Goal: Task Accomplishment & Management: Manage account settings

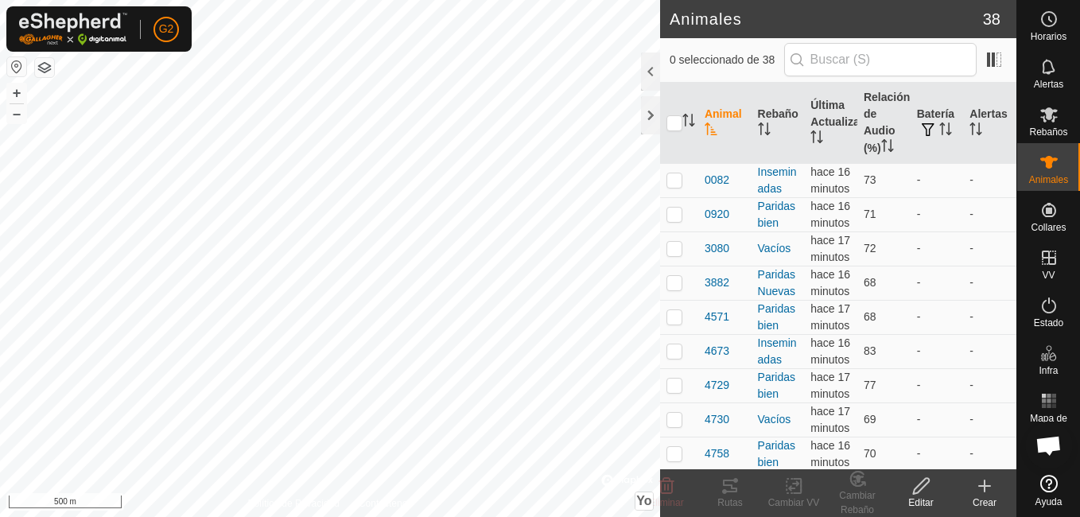
click at [11, 61] on button "button" at bounding box center [16, 66] width 19 height 19
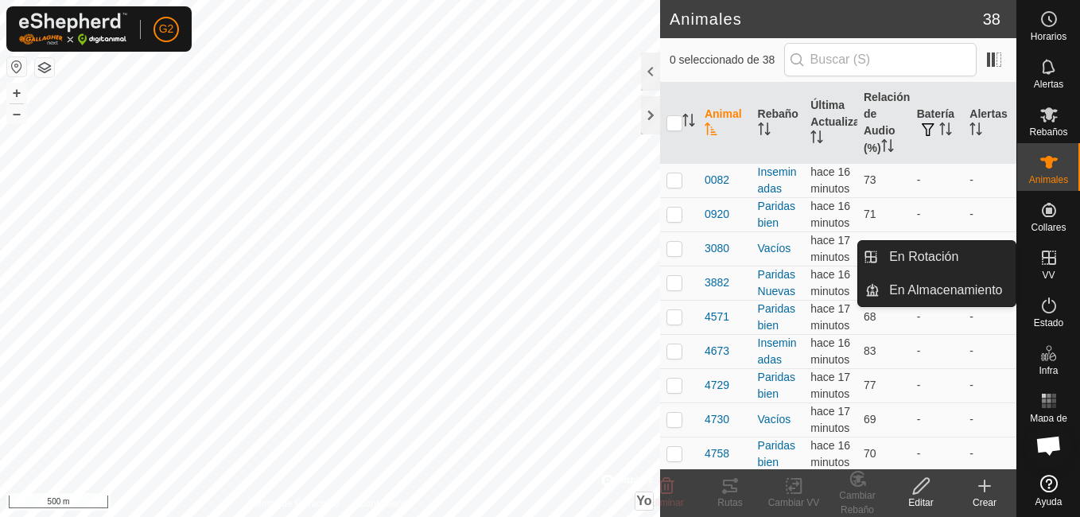
click at [1051, 263] on icon at bounding box center [1049, 257] width 14 height 14
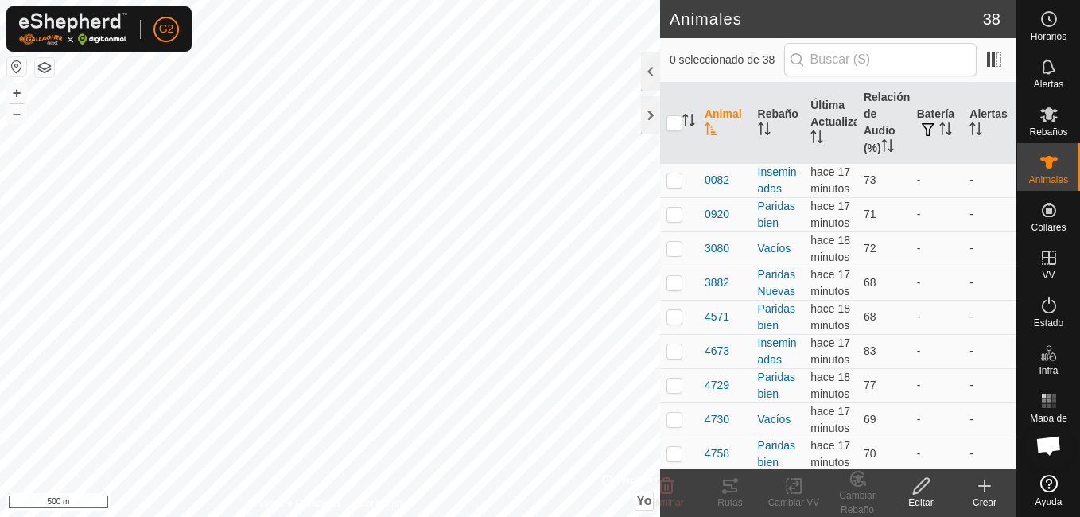
click at [988, 486] on icon at bounding box center [984, 486] width 11 height 0
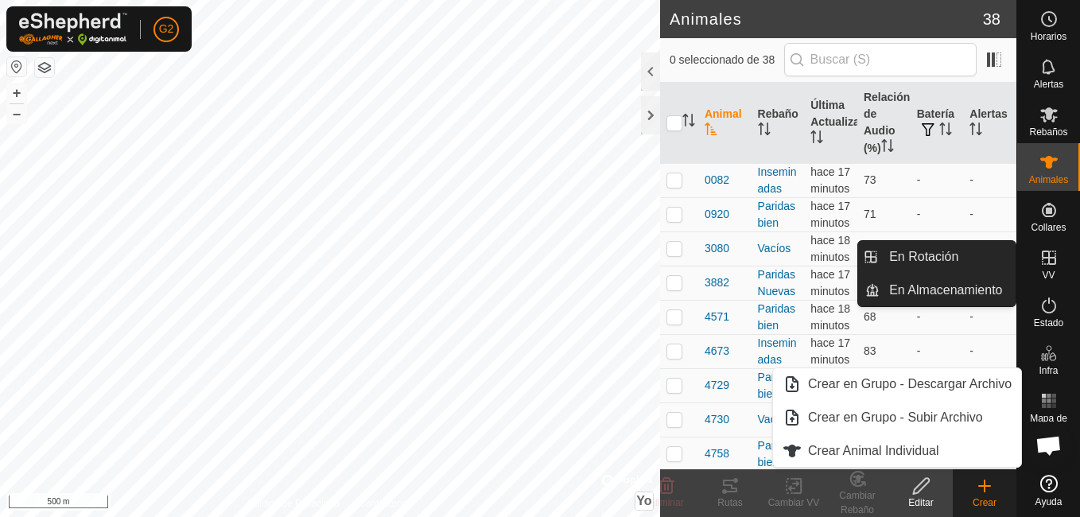
click at [1063, 260] on div "VV" at bounding box center [1048, 263] width 63 height 48
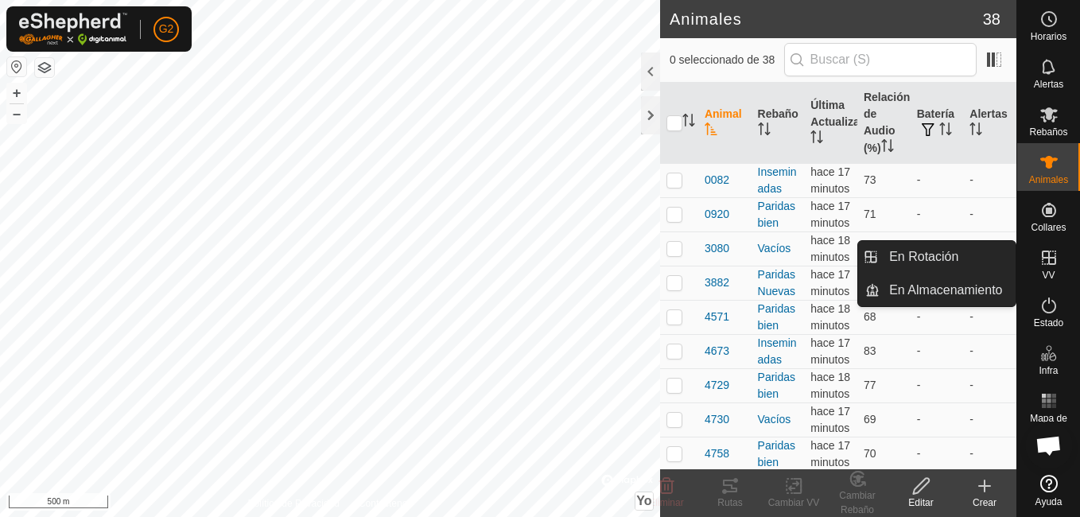
click at [1040, 261] on icon at bounding box center [1048, 257] width 19 height 19
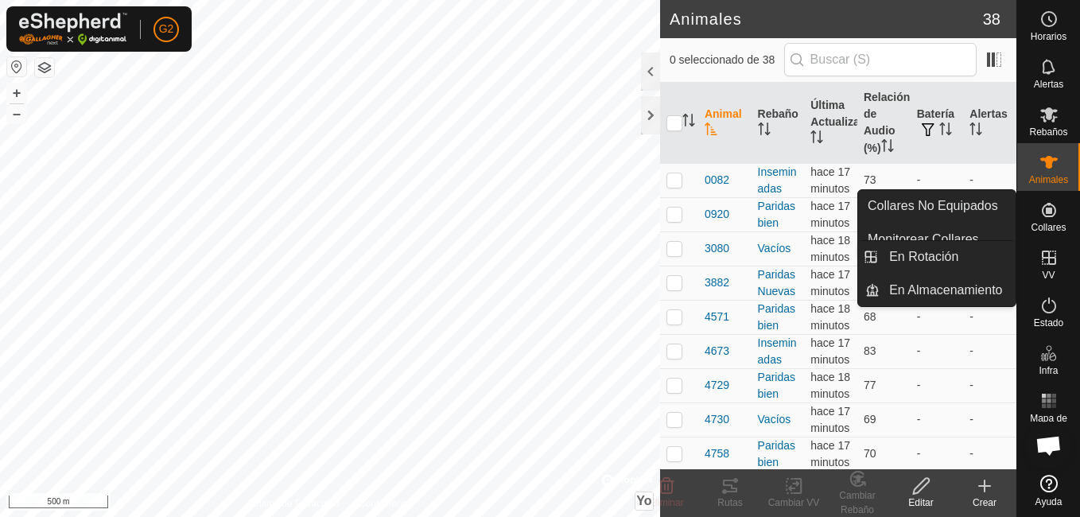
click at [1057, 248] on icon at bounding box center [1048, 257] width 19 height 19
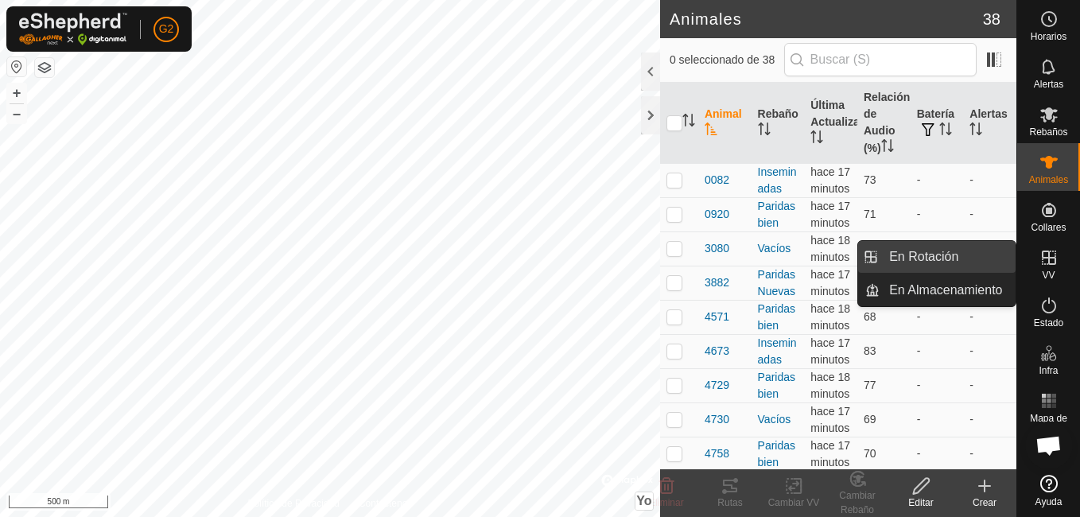
click at [995, 262] on link "En Rotación" at bounding box center [947, 257] width 136 height 32
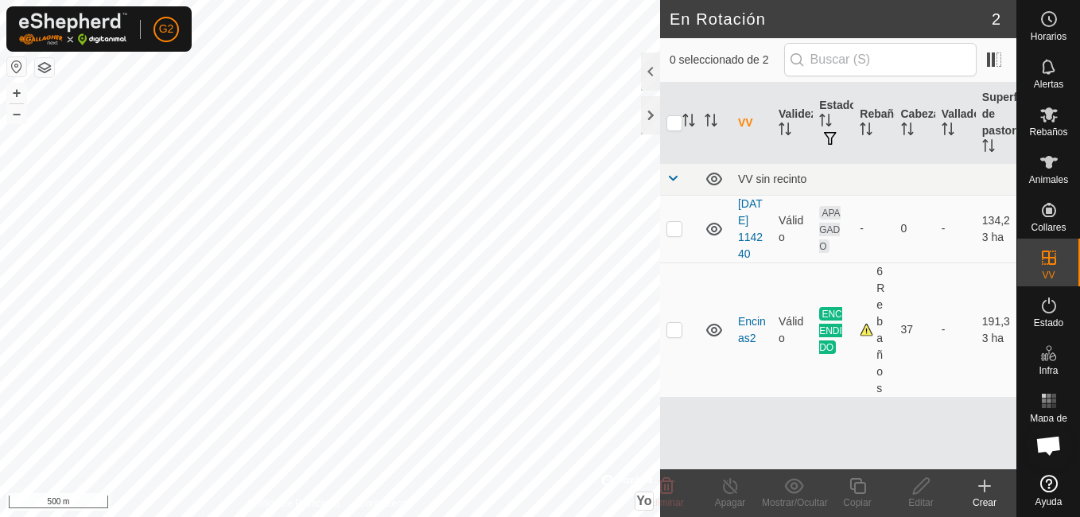
click at [990, 482] on icon at bounding box center [984, 485] width 19 height 19
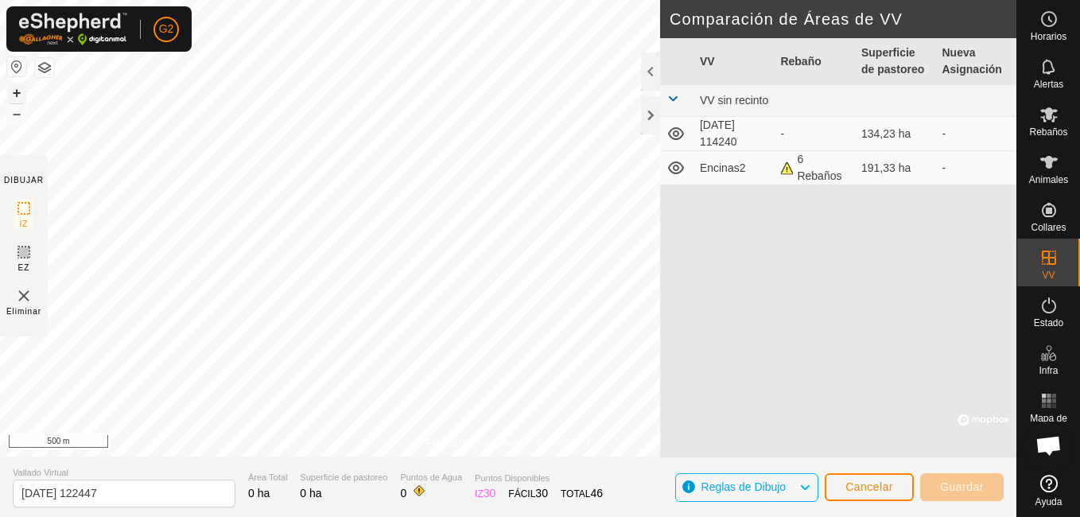
click at [17, 95] on button "+" at bounding box center [16, 92] width 19 height 19
click at [853, 480] on span "Cancelar" at bounding box center [869, 486] width 48 height 13
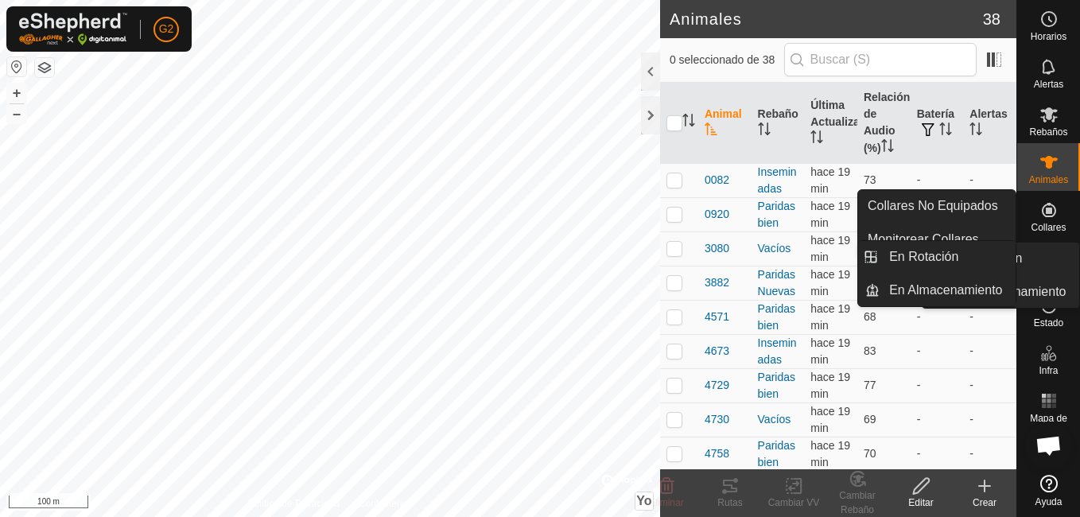
click at [1043, 270] on span "VV" at bounding box center [1048, 275] width 13 height 10
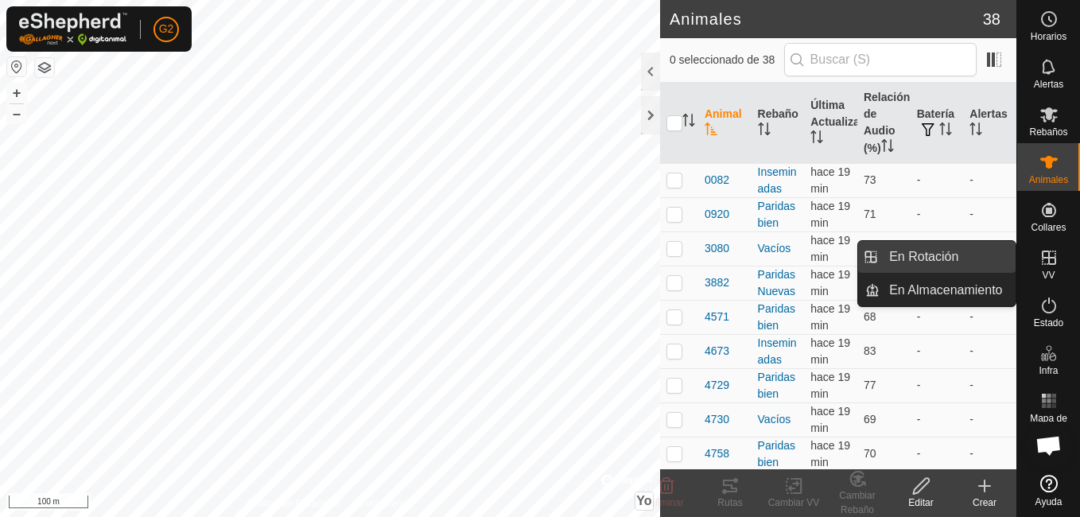
click at [963, 256] on link "En Rotación" at bounding box center [947, 257] width 136 height 32
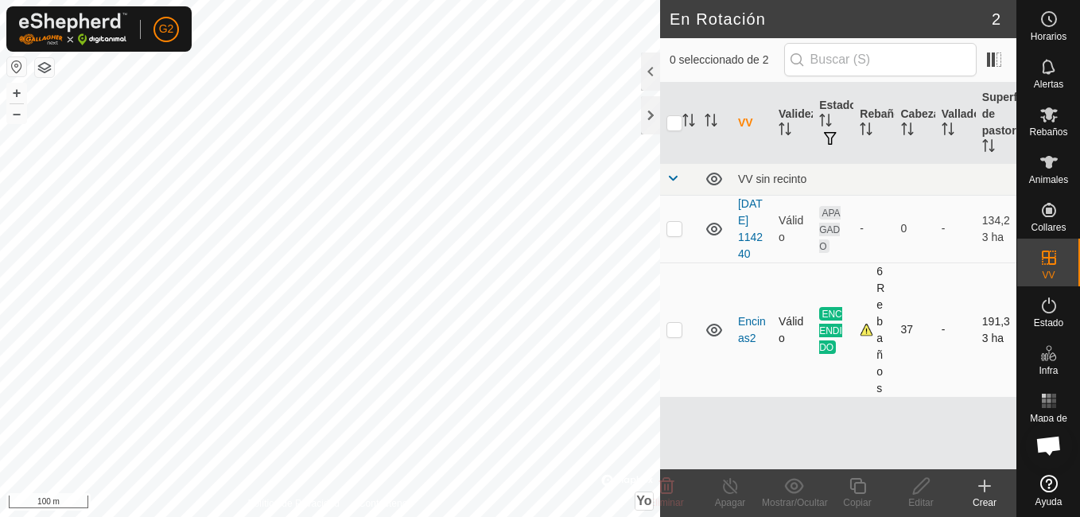
click at [675, 336] on p-checkbox at bounding box center [674, 329] width 16 height 13
checkbox input "true"
click at [858, 490] on icon at bounding box center [858, 485] width 20 height 19
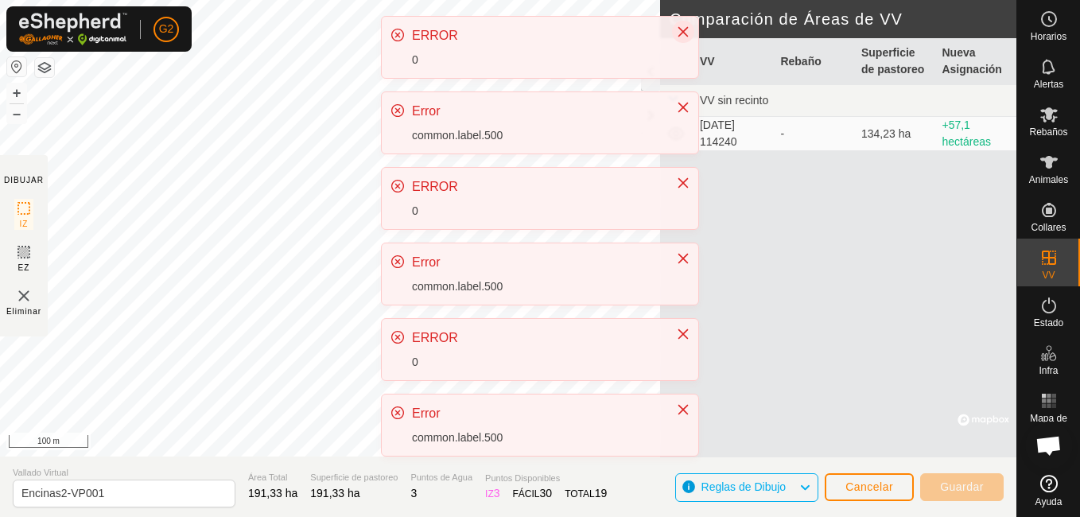
click at [681, 33] on icon "Close" at bounding box center [683, 32] width 10 height 10
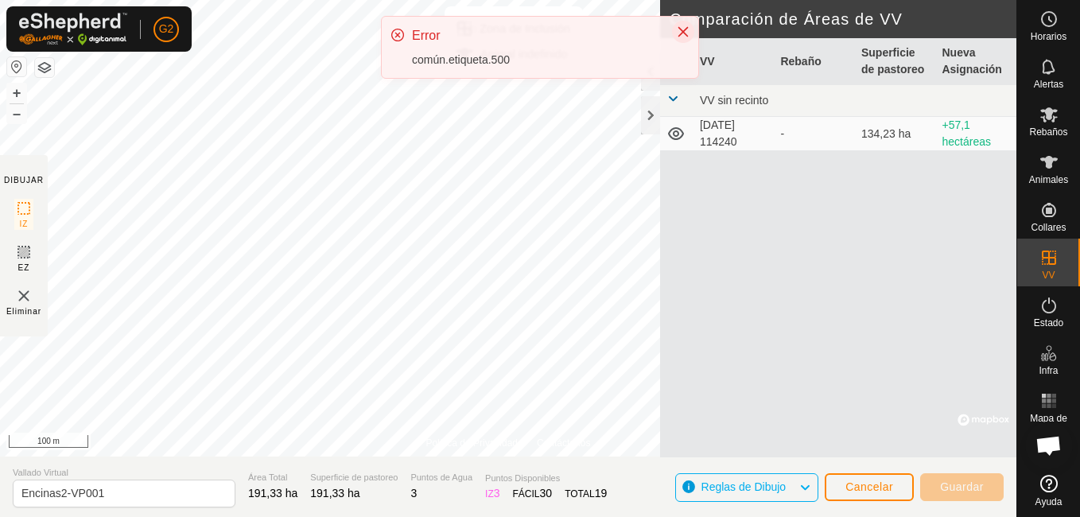
click at [678, 36] on icon "Cerrar" at bounding box center [683, 32] width 10 height 10
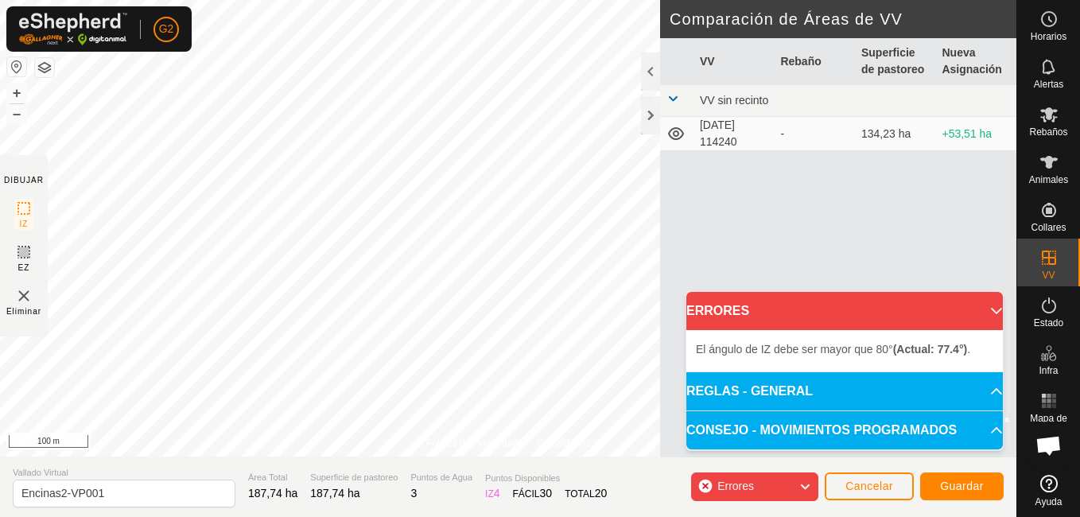
click at [993, 315] on p-accordion-header "ERRORES" at bounding box center [844, 311] width 316 height 38
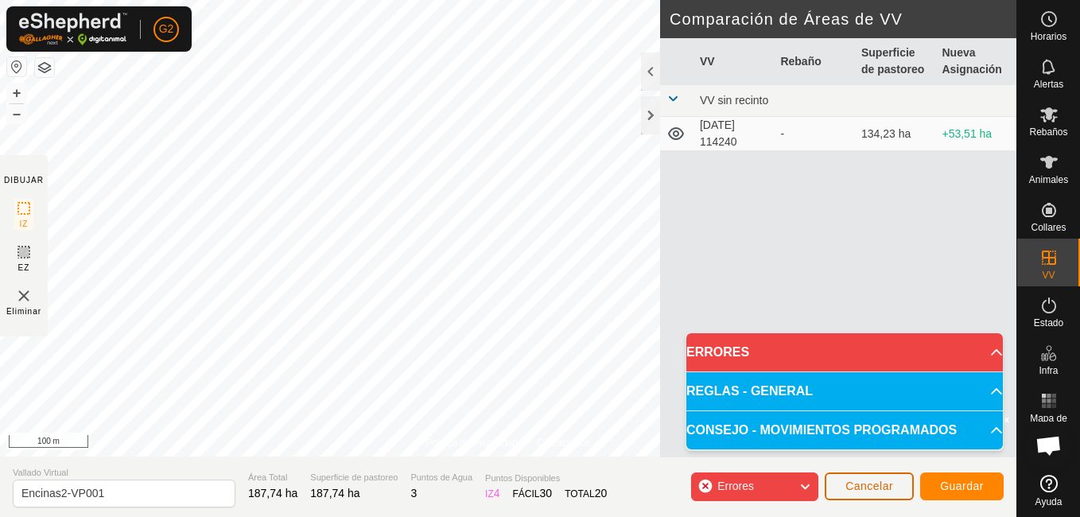
click at [866, 485] on span "Cancelar" at bounding box center [869, 485] width 48 height 13
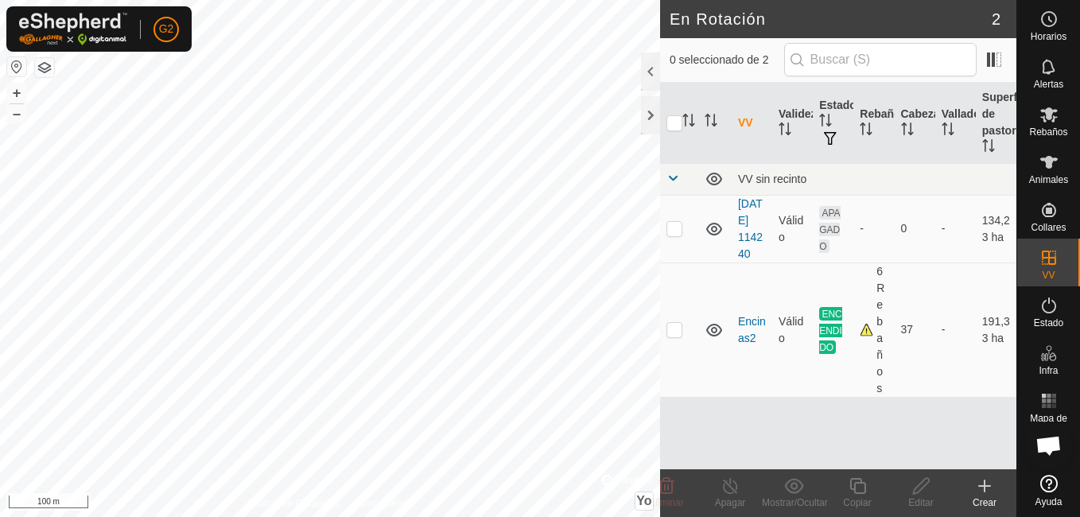
click at [747, 157] on div "En Rotación 2 0 seleccionado de 2 VV Validez Estado Rebaño Cabezas Vallado Supe…" at bounding box center [508, 258] width 1016 height 517
click at [21, 111] on button "–" at bounding box center [16, 113] width 19 height 19
click at [990, 491] on icon at bounding box center [984, 485] width 19 height 19
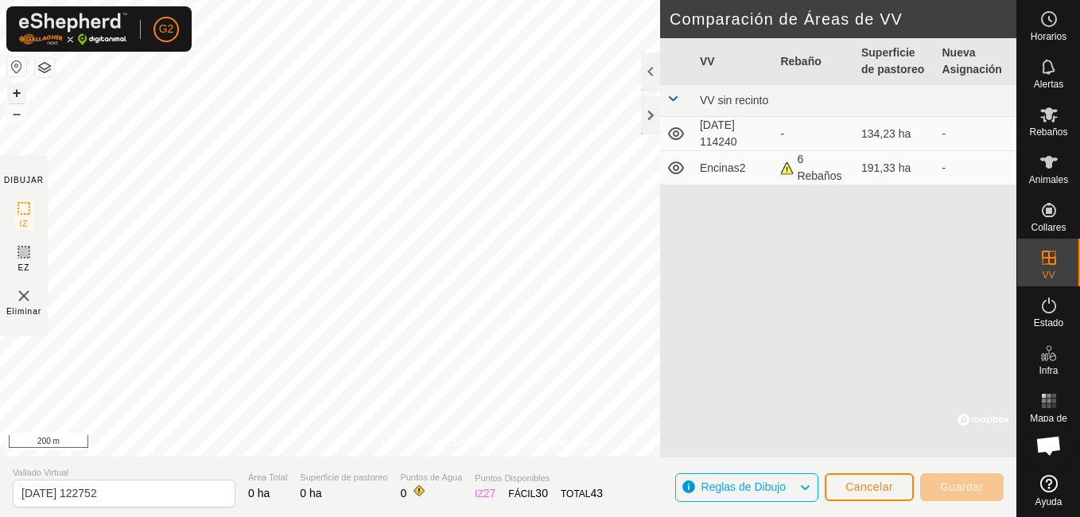
click at [21, 91] on button "+" at bounding box center [16, 92] width 19 height 19
click at [23, 300] on img at bounding box center [23, 295] width 19 height 19
click at [24, 295] on img at bounding box center [23, 295] width 19 height 19
click at [23, 294] on img at bounding box center [23, 295] width 19 height 19
click at [29, 300] on img at bounding box center [23, 295] width 19 height 19
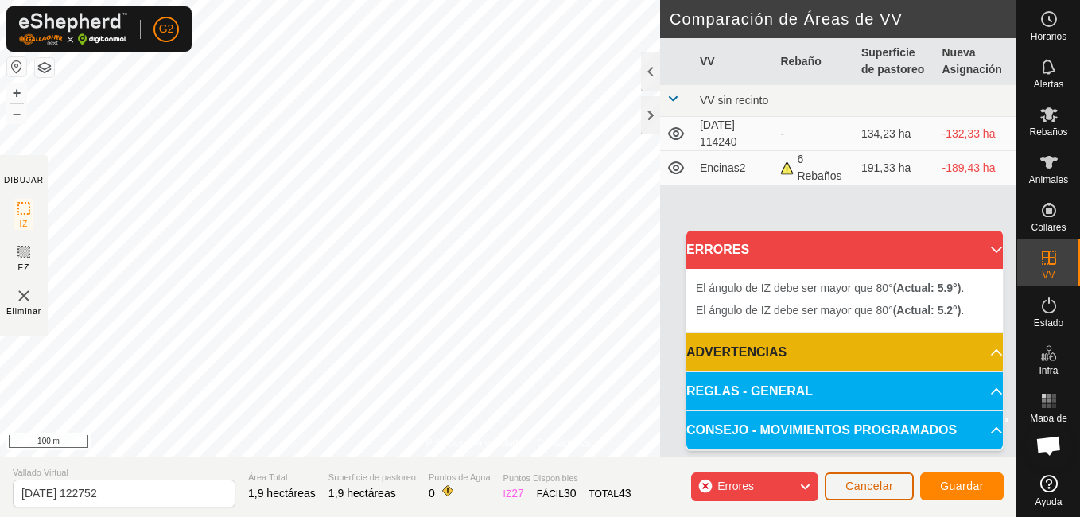
click at [888, 489] on span "Cancelar" at bounding box center [869, 485] width 48 height 13
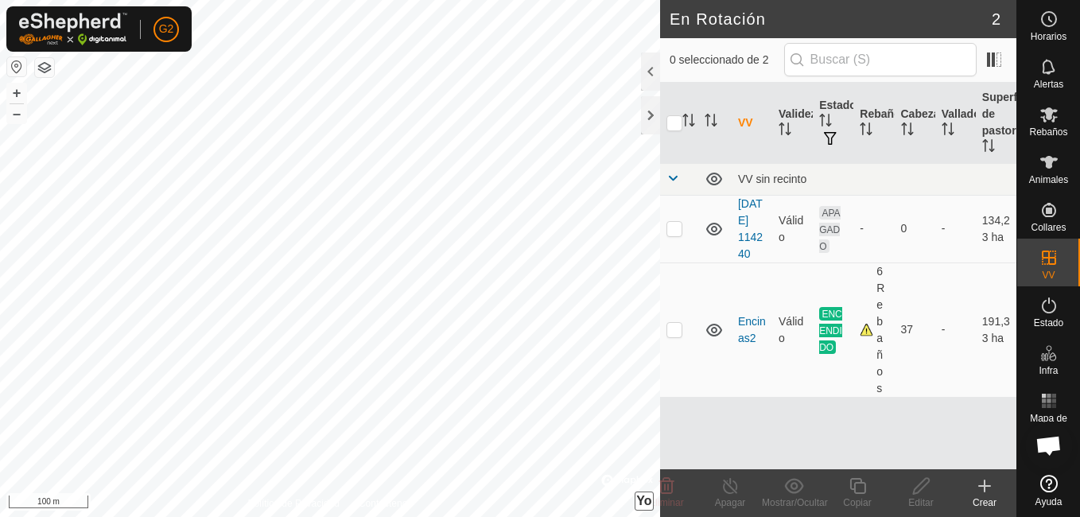
click at [635, 499] on div "+ – ⇧ Yo © Mapbox , © OpenStreetMap , Improve this map 100 m" at bounding box center [330, 258] width 660 height 517
click at [993, 490] on icon at bounding box center [984, 485] width 19 height 19
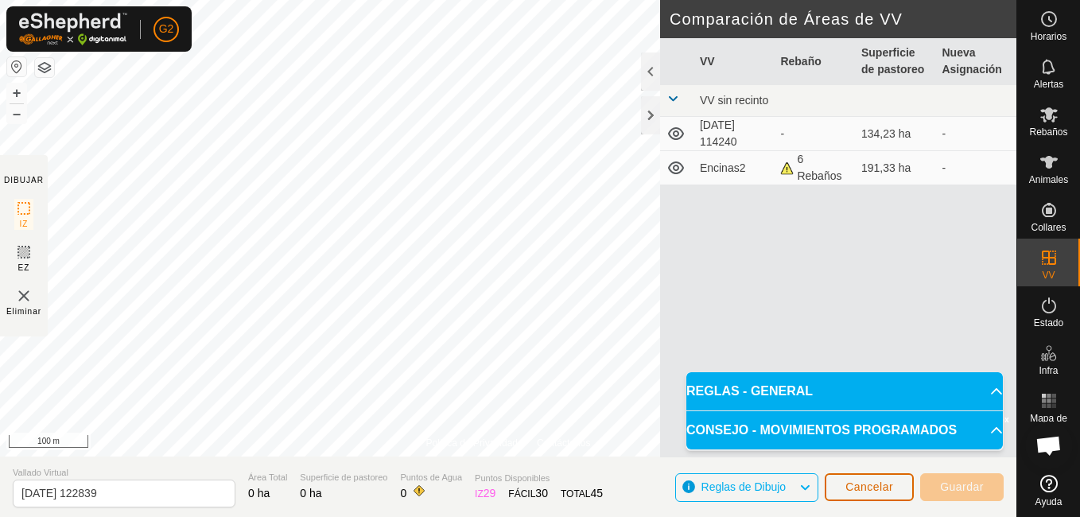
click at [877, 492] on span "Cancelar" at bounding box center [869, 486] width 48 height 13
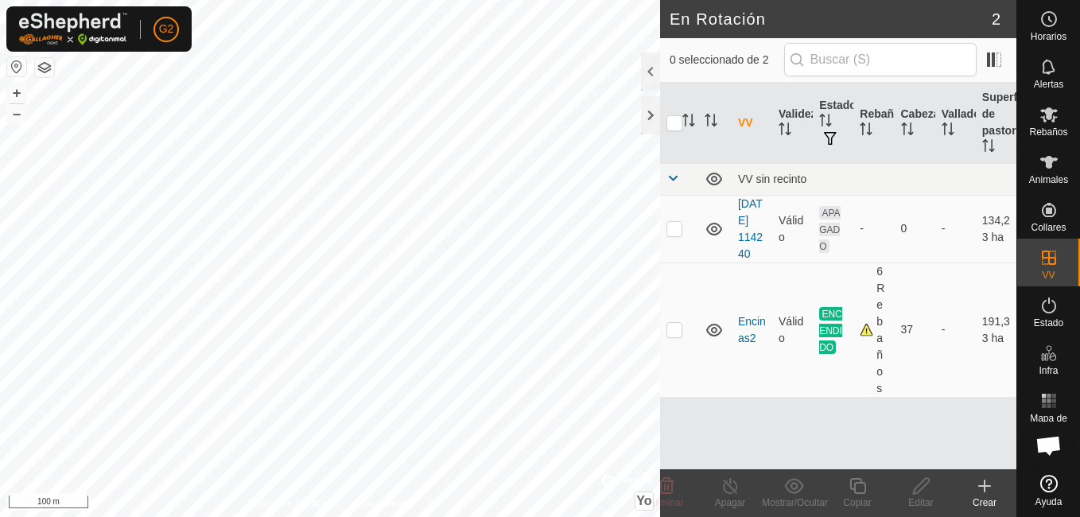
click at [987, 493] on icon at bounding box center [984, 485] width 19 height 19
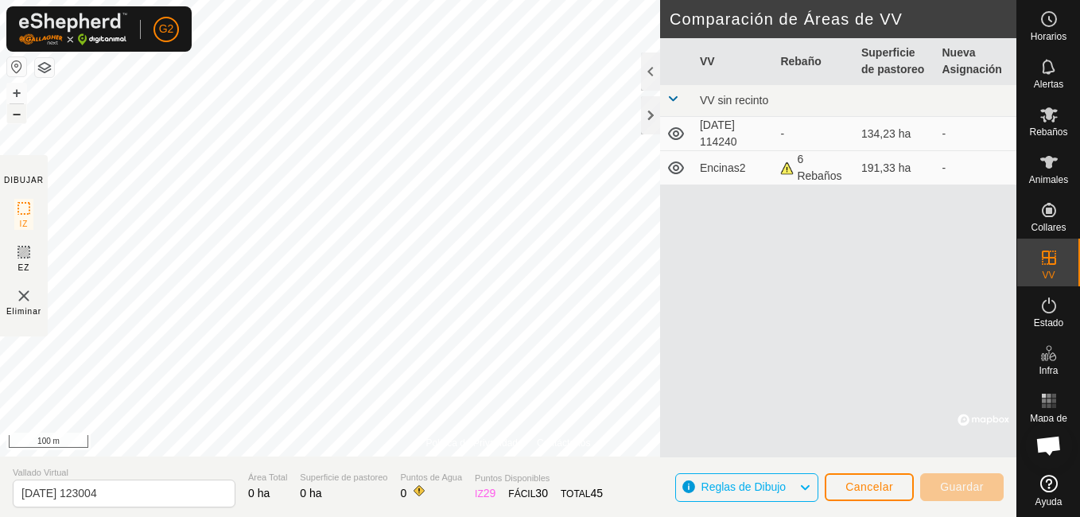
click at [18, 114] on button "–" at bounding box center [16, 113] width 19 height 19
click at [21, 296] on img at bounding box center [23, 295] width 19 height 19
click at [893, 497] on button "Cancelar" at bounding box center [869, 487] width 89 height 28
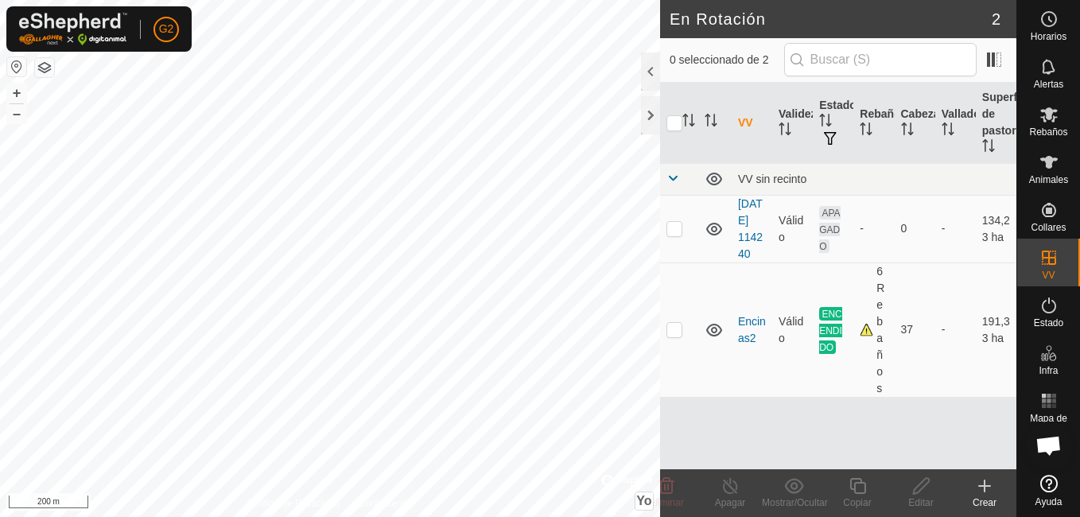
click at [988, 495] on icon at bounding box center [984, 485] width 19 height 19
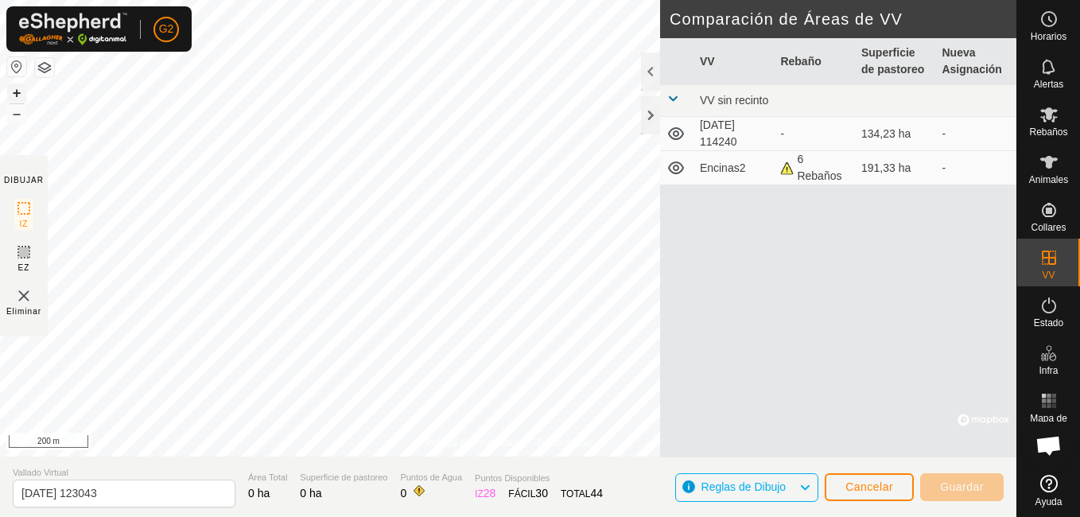
click at [15, 95] on button "+" at bounding box center [16, 92] width 19 height 19
click at [17, 89] on button "+" at bounding box center [16, 92] width 19 height 19
click at [646, 126] on div at bounding box center [650, 115] width 19 height 38
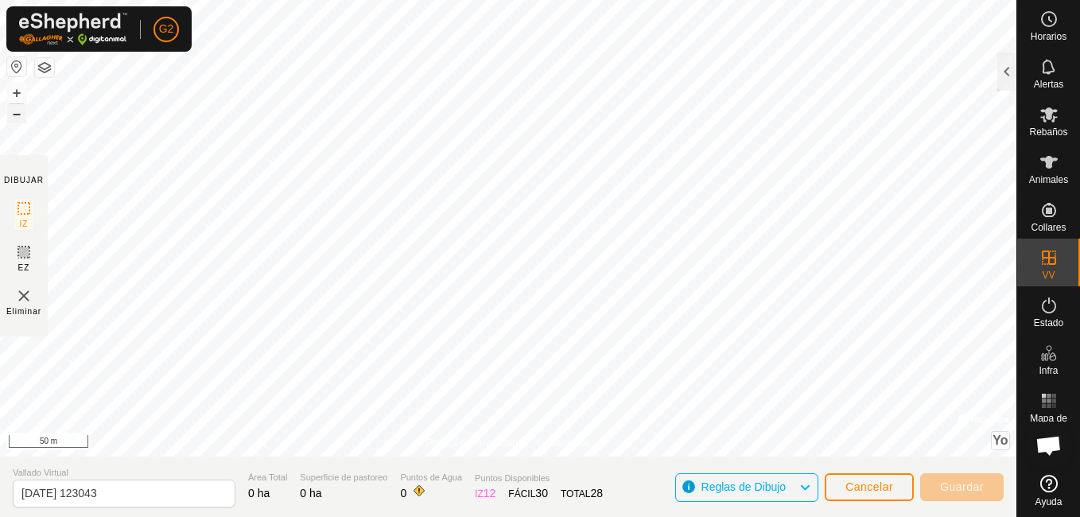
click at [10, 114] on button "–" at bounding box center [16, 113] width 19 height 19
click at [16, 91] on button "+" at bounding box center [16, 92] width 19 height 19
click at [20, 117] on button "–" at bounding box center [16, 113] width 19 height 19
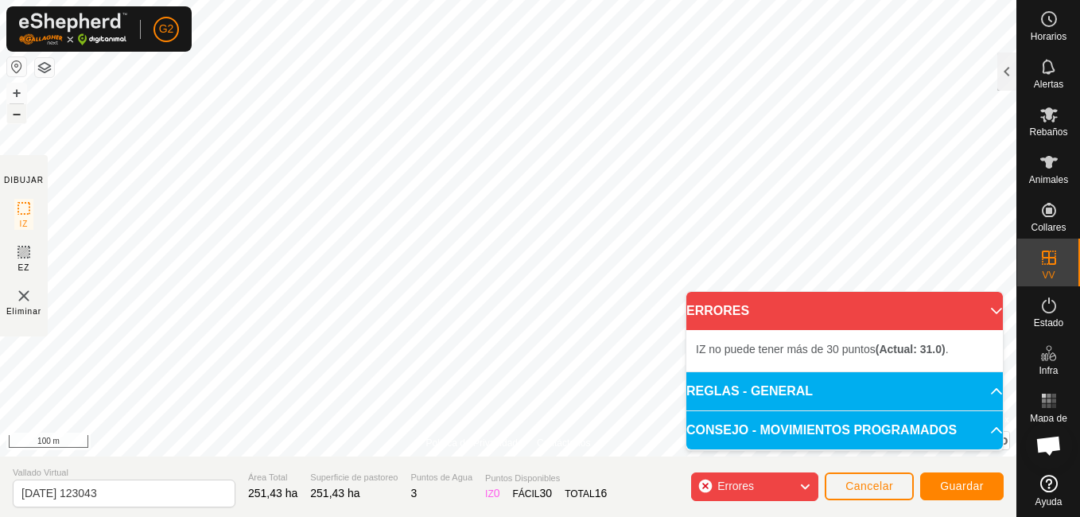
click at [16, 118] on button "–" at bounding box center [16, 113] width 19 height 19
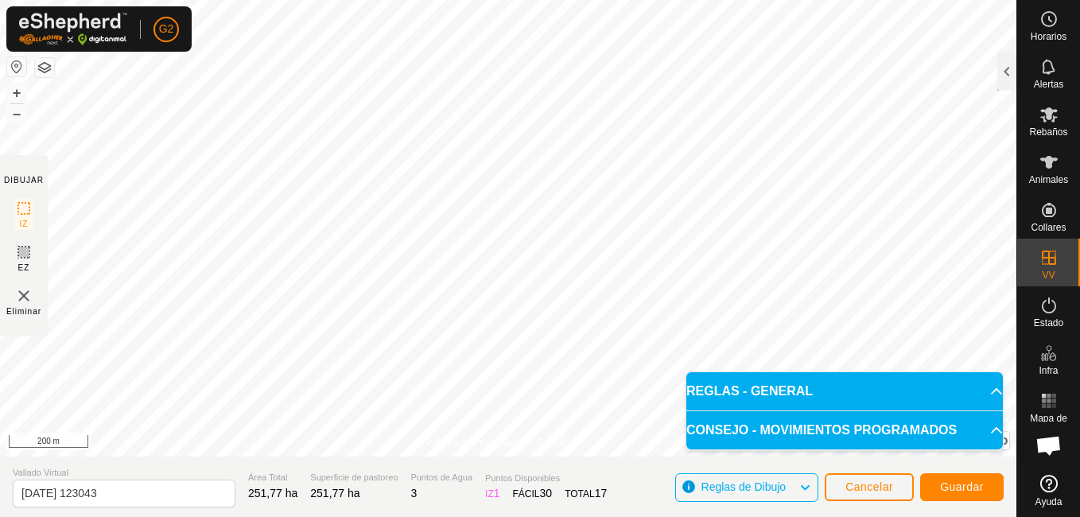
click at [976, 389] on p-accordion-header "REGLAS - GENERAL" at bounding box center [844, 391] width 316 height 38
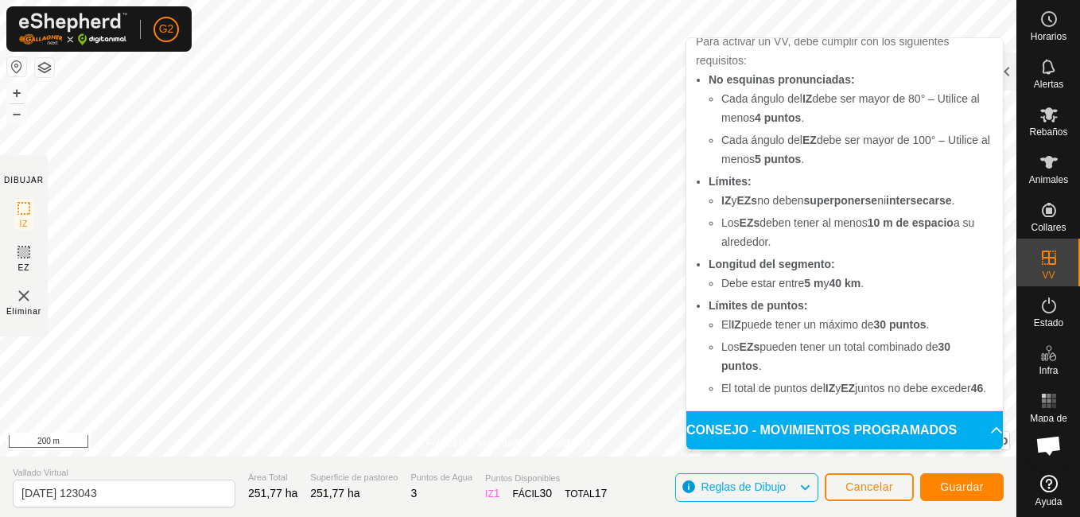
scroll to position [74, 0]
click at [961, 429] on p-accordion-header "CONSEJO - MOVIMIENTOS PROGRAMADOS" at bounding box center [844, 430] width 316 height 38
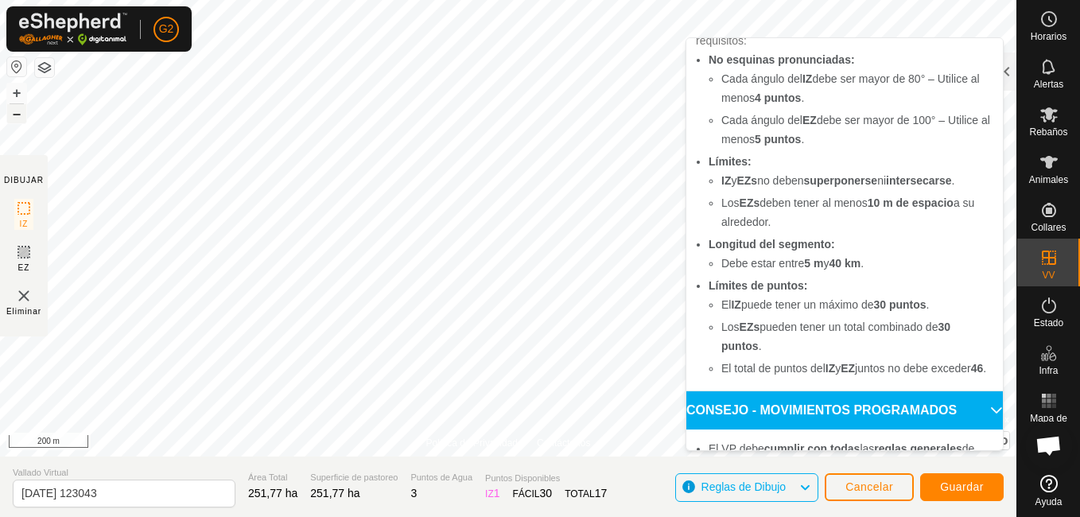
click at [18, 118] on button "–" at bounding box center [16, 113] width 19 height 19
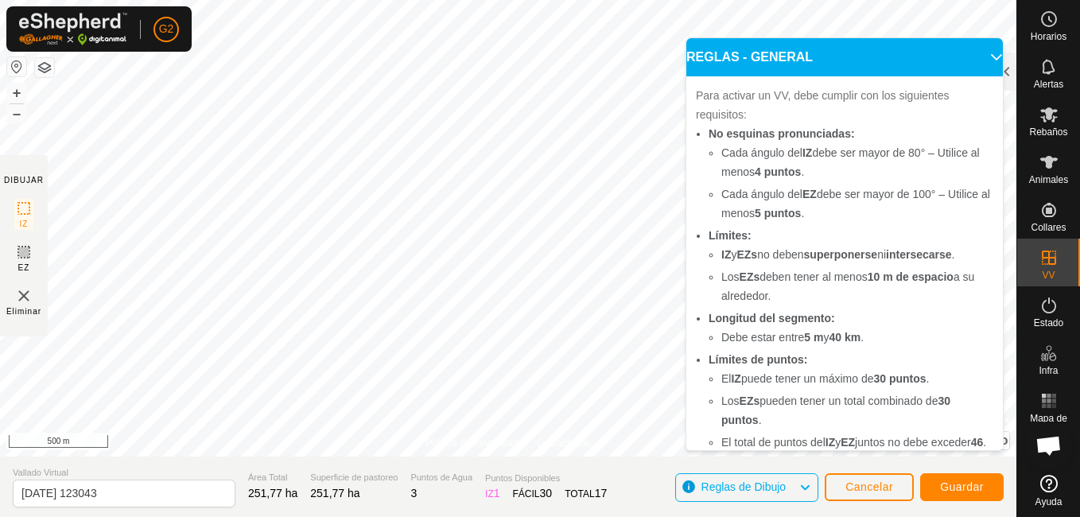
click at [970, 59] on p-accordion-header "REGLAS - GENERAL" at bounding box center [844, 57] width 316 height 38
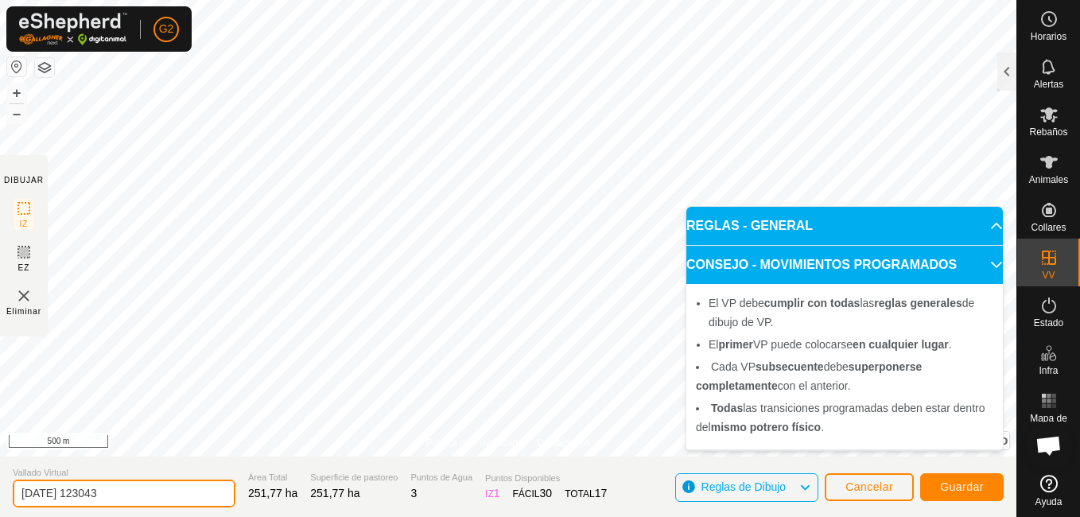
click at [122, 487] on input "[DATE] 123043" at bounding box center [124, 493] width 223 height 28
type input "2"
type input "G"
type input "Grande"
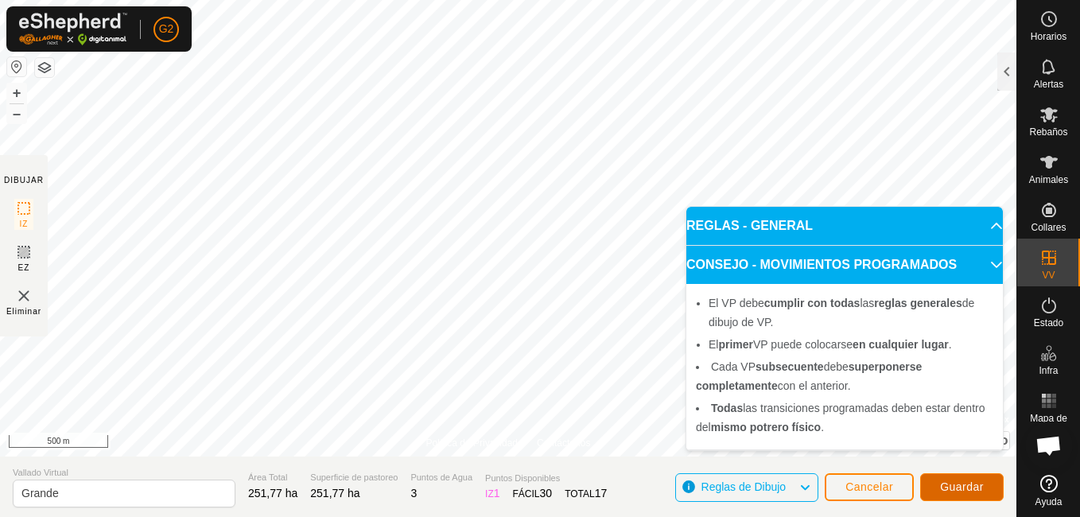
click at [958, 485] on span "Guardar" at bounding box center [962, 486] width 44 height 13
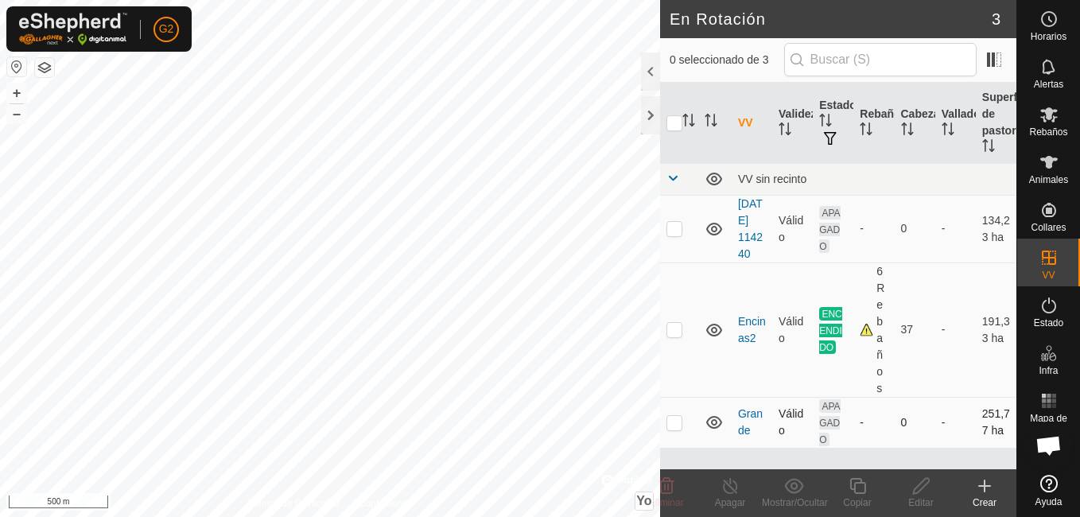
click at [676, 429] on p-checkbox at bounding box center [674, 422] width 16 height 13
checkbox input "true"
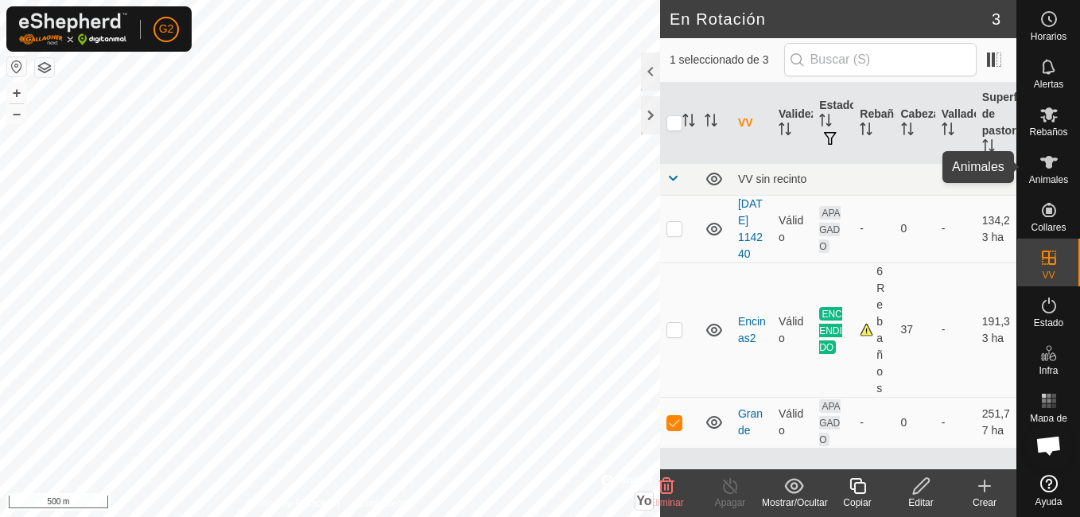
click at [1052, 157] on icon at bounding box center [1048, 162] width 19 height 19
click at [1052, 127] on span "Rebaños" at bounding box center [1048, 132] width 38 height 10
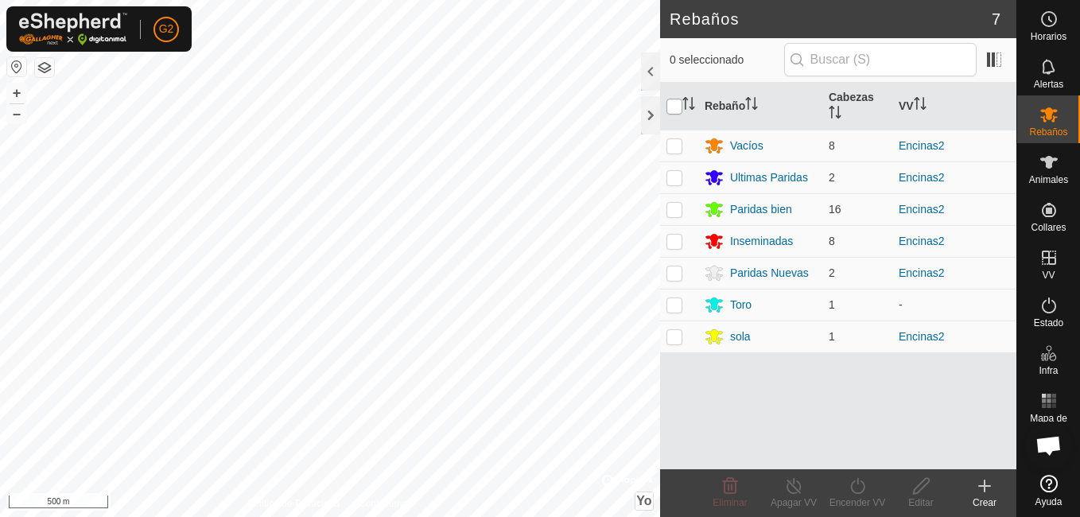
click at [673, 106] on input "checkbox" at bounding box center [674, 107] width 16 height 16
checkbox input "true"
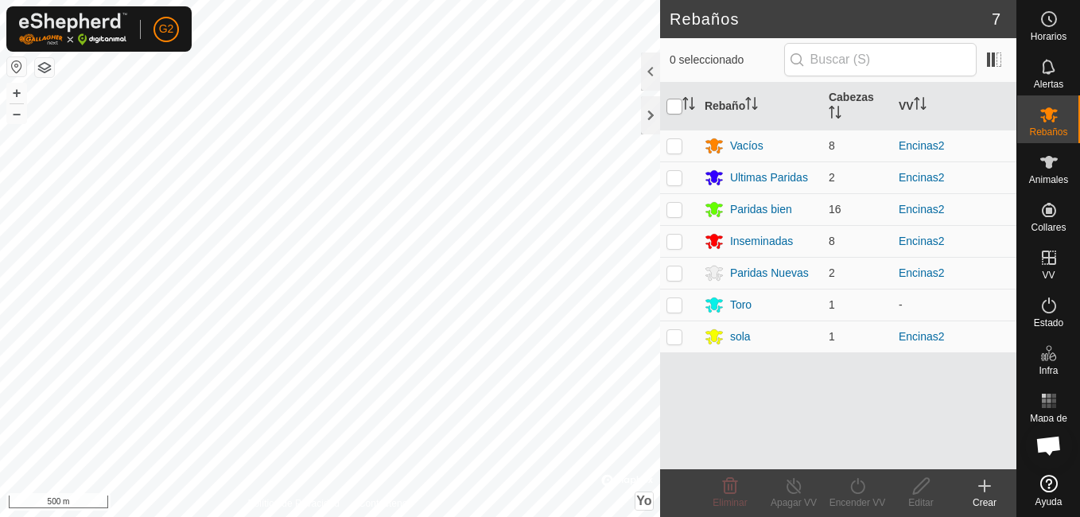
checkbox input "true"
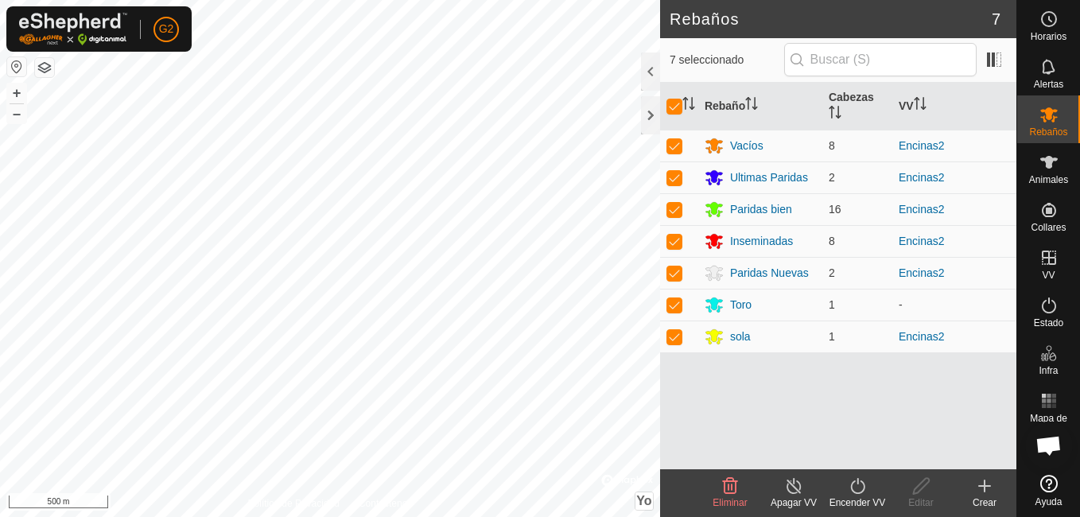
click at [852, 497] on div "Encender VV" at bounding box center [857, 502] width 64 height 14
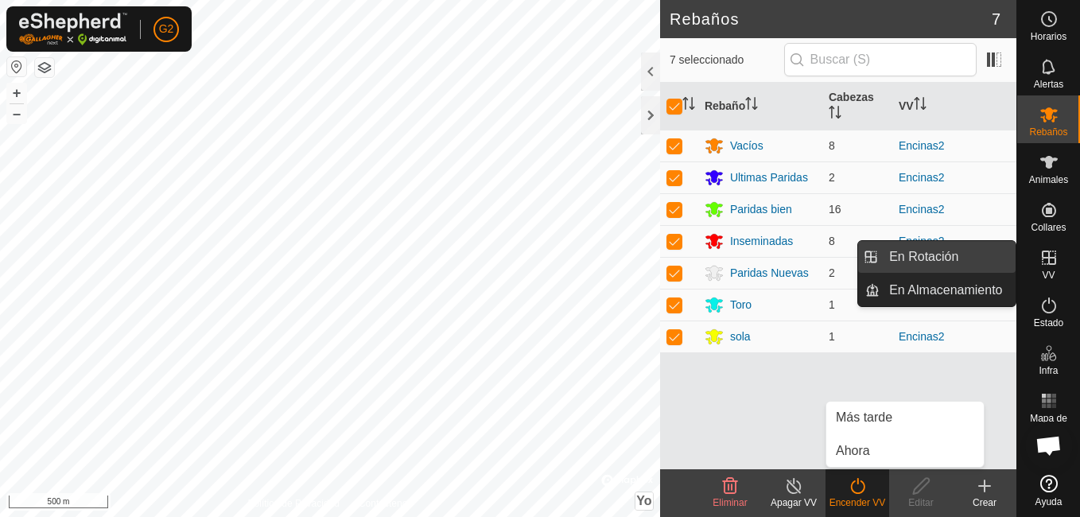
click at [1011, 246] on link "En Rotación" at bounding box center [947, 257] width 136 height 32
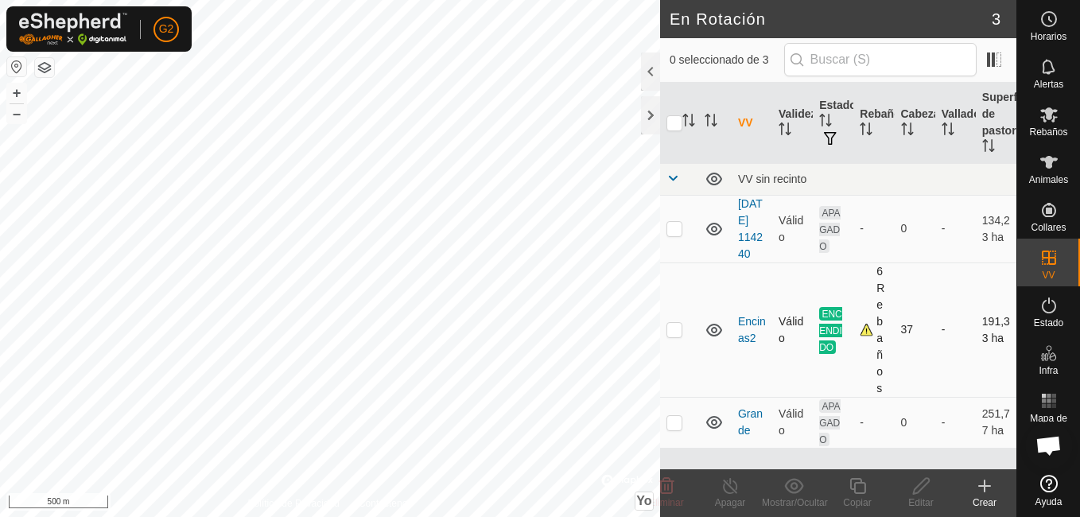
click at [674, 336] on p-checkbox at bounding box center [674, 329] width 16 height 13
checkbox input "true"
click at [674, 438] on td at bounding box center [679, 422] width 38 height 51
checkbox input "true"
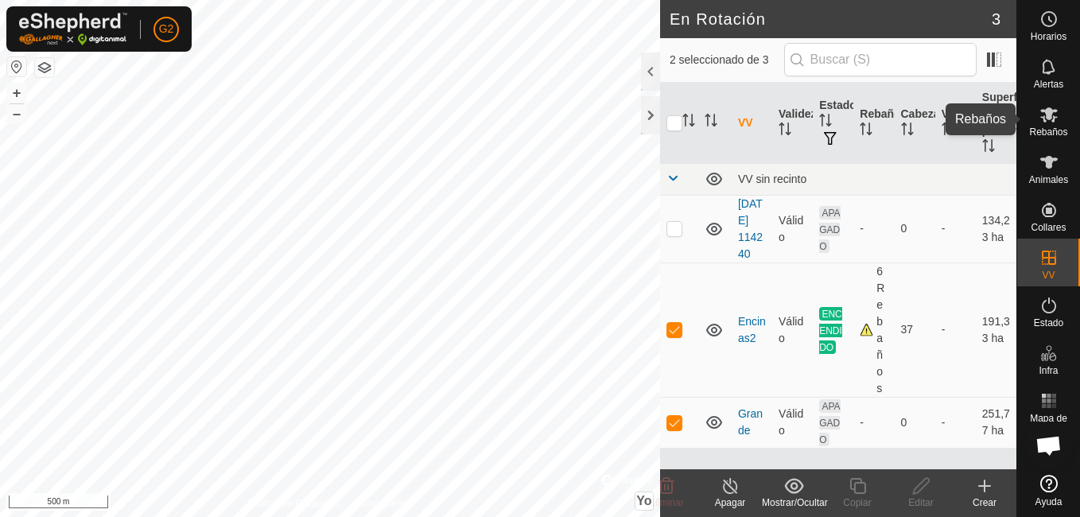
click at [1042, 126] on es-mob-svg-icon at bounding box center [1048, 114] width 29 height 25
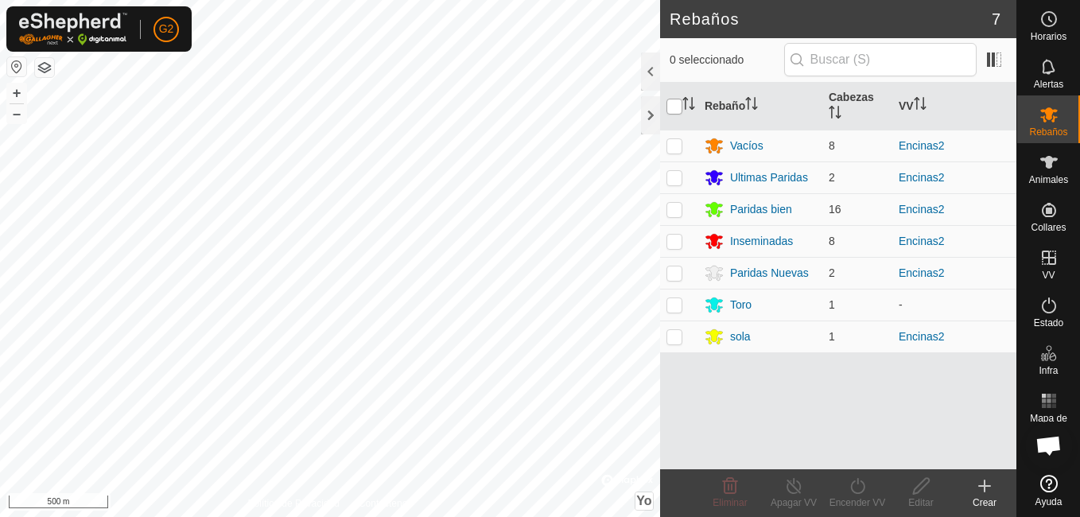
click at [675, 106] on input "checkbox" at bounding box center [674, 107] width 16 height 16
checkbox input "true"
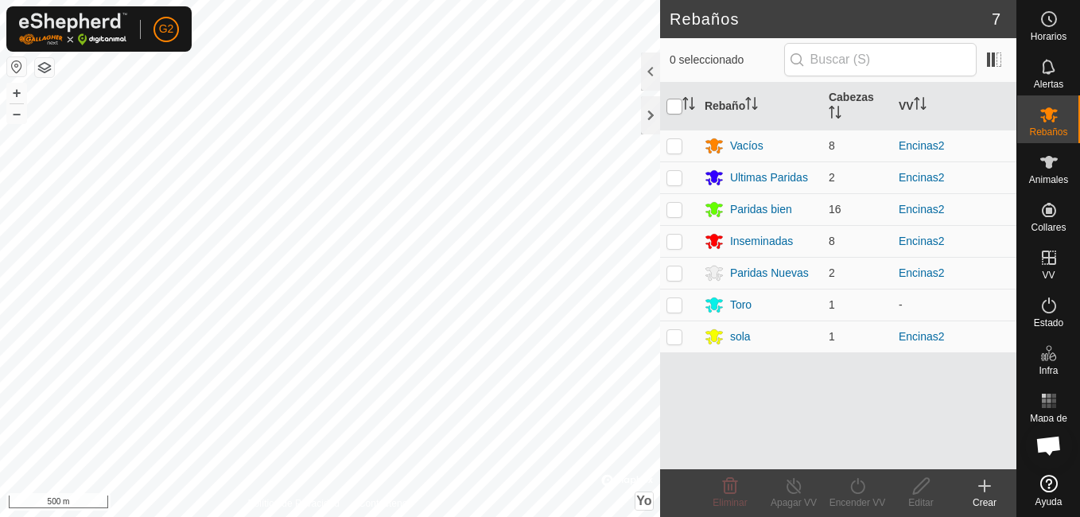
checkbox input "true"
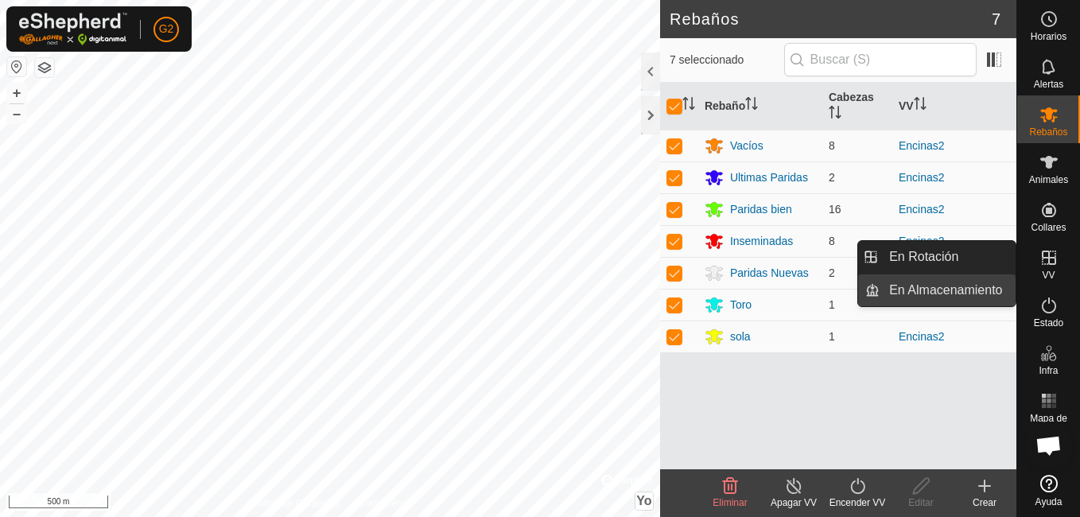
click at [972, 284] on link "En Almacenamiento" at bounding box center [947, 290] width 136 height 32
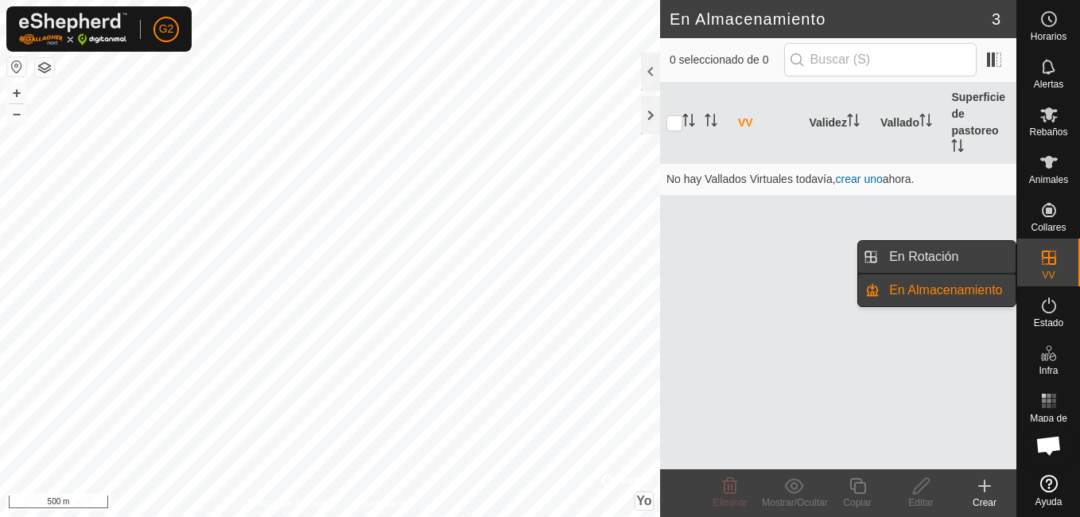
click at [993, 262] on link "En Rotación" at bounding box center [947, 257] width 136 height 32
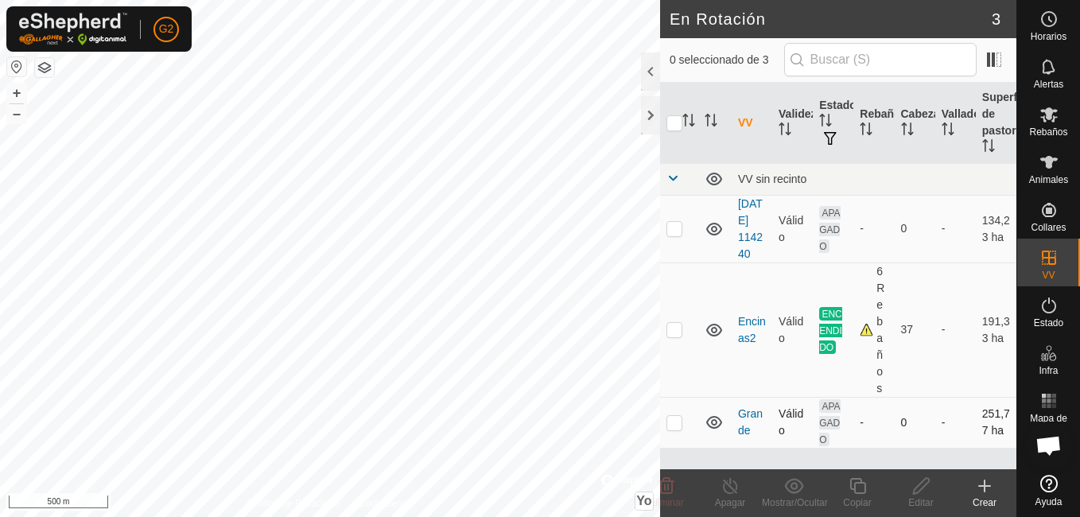
click at [675, 429] on p-checkbox at bounding box center [674, 422] width 16 height 13
checkbox input "true"
click at [676, 336] on p-checkbox at bounding box center [674, 329] width 16 height 13
checkbox input "true"
click at [670, 429] on p-checkbox at bounding box center [674, 422] width 16 height 13
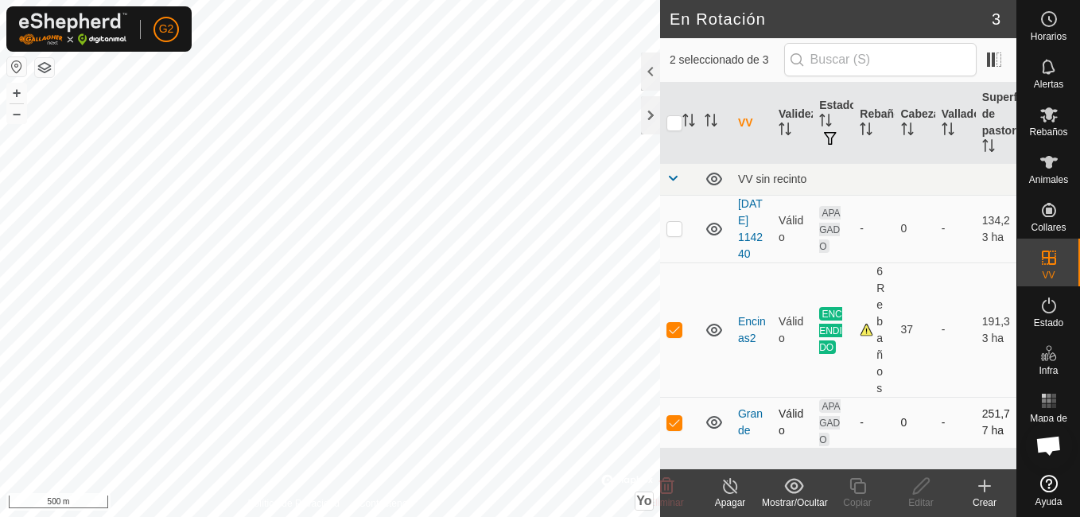
checkbox input "false"
click at [1047, 178] on span "Animales" at bounding box center [1048, 180] width 39 height 10
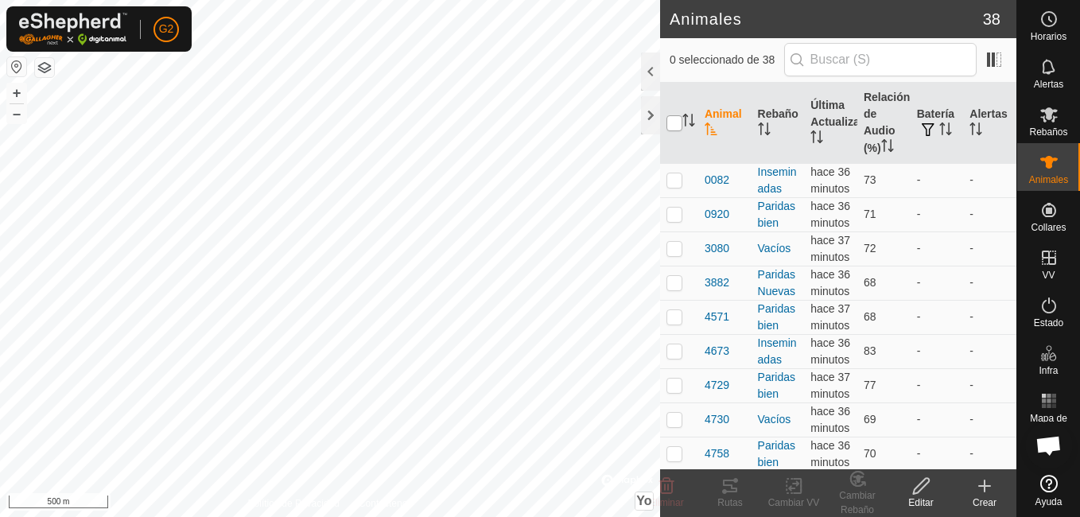
click at [676, 122] on input "checkbox" at bounding box center [674, 123] width 16 height 16
checkbox input "true"
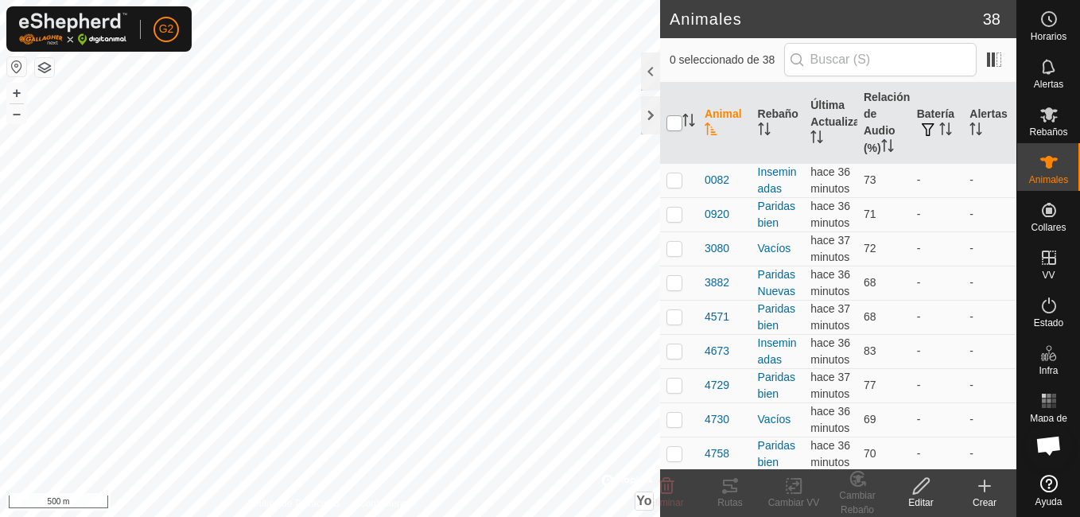
checkbox input "true"
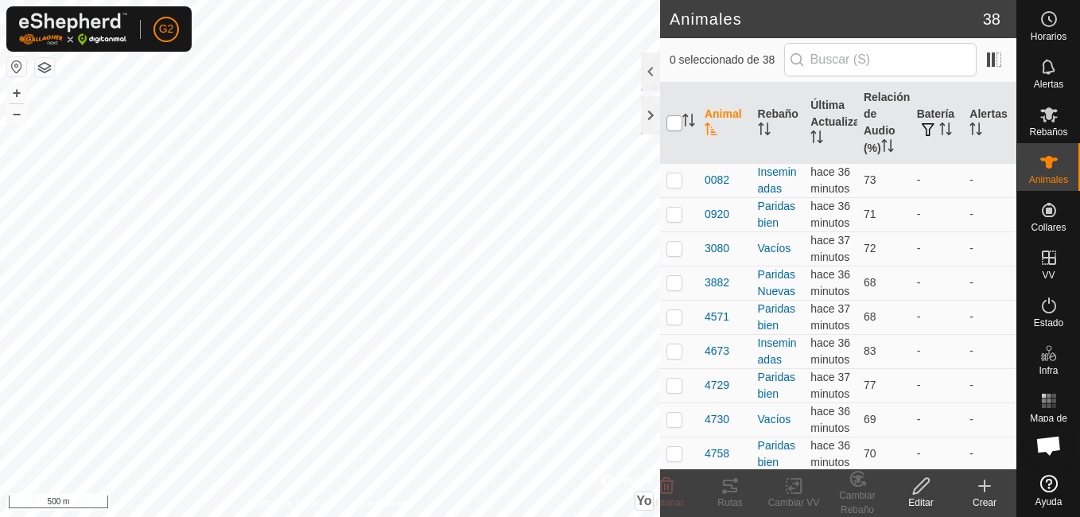
checkbox input "true"
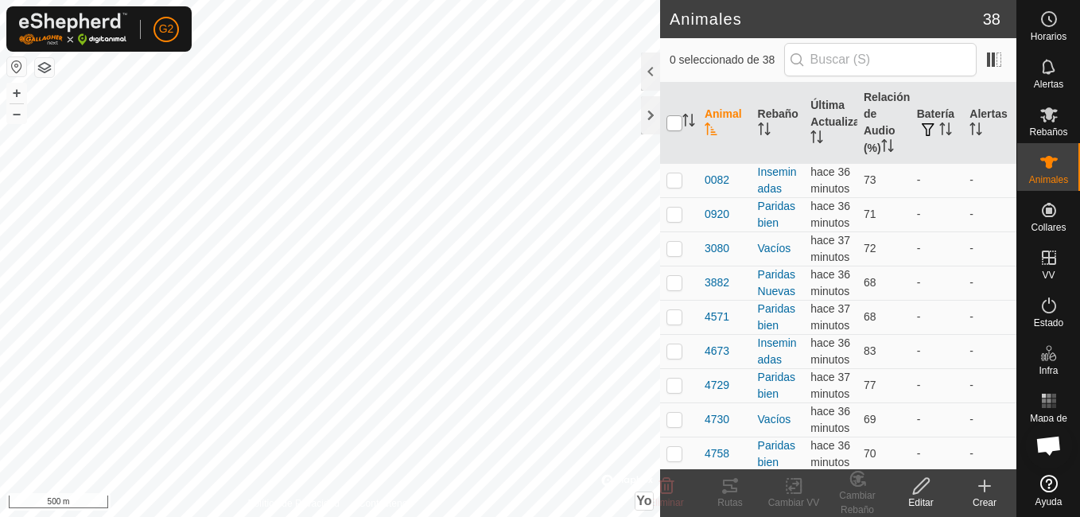
checkbox input "true"
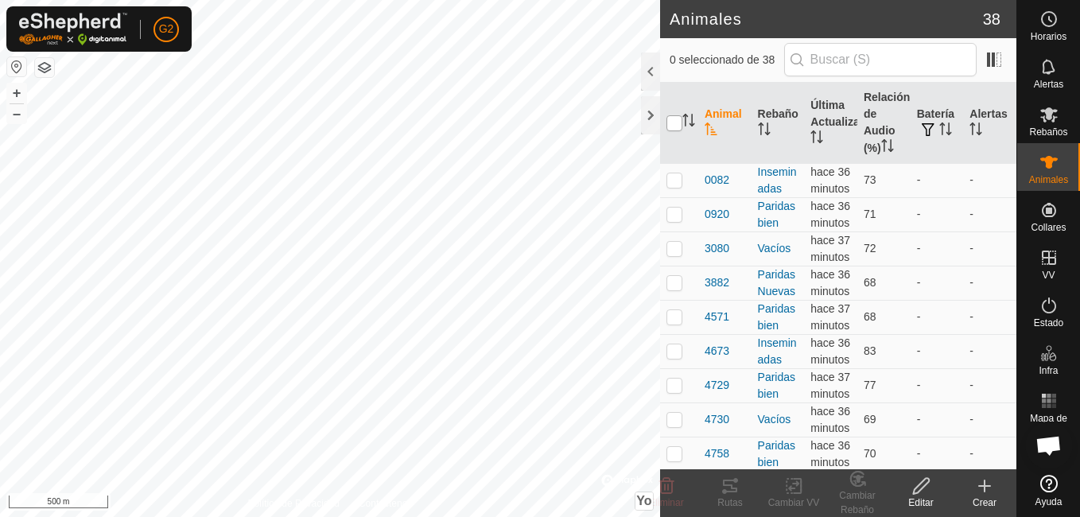
checkbox input "true"
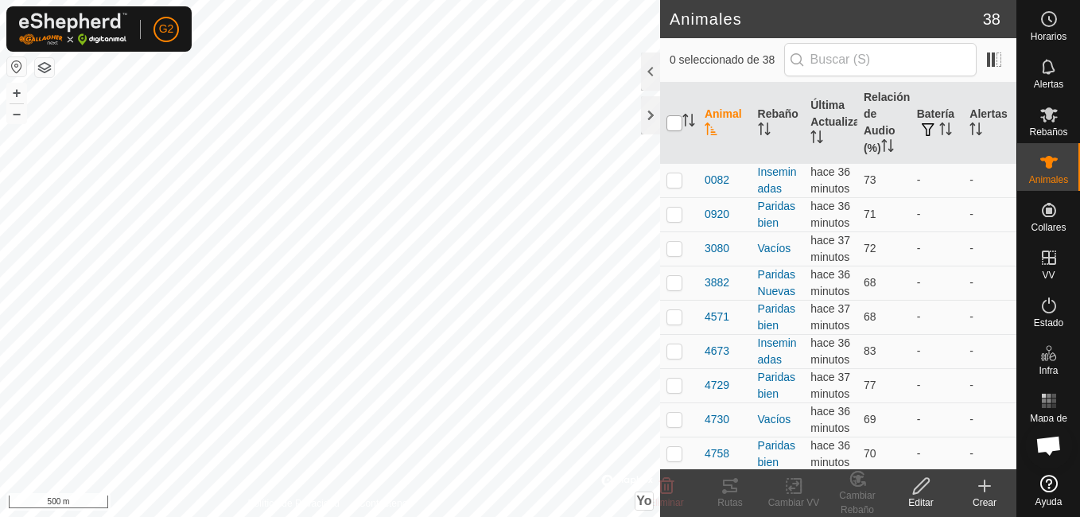
checkbox input "true"
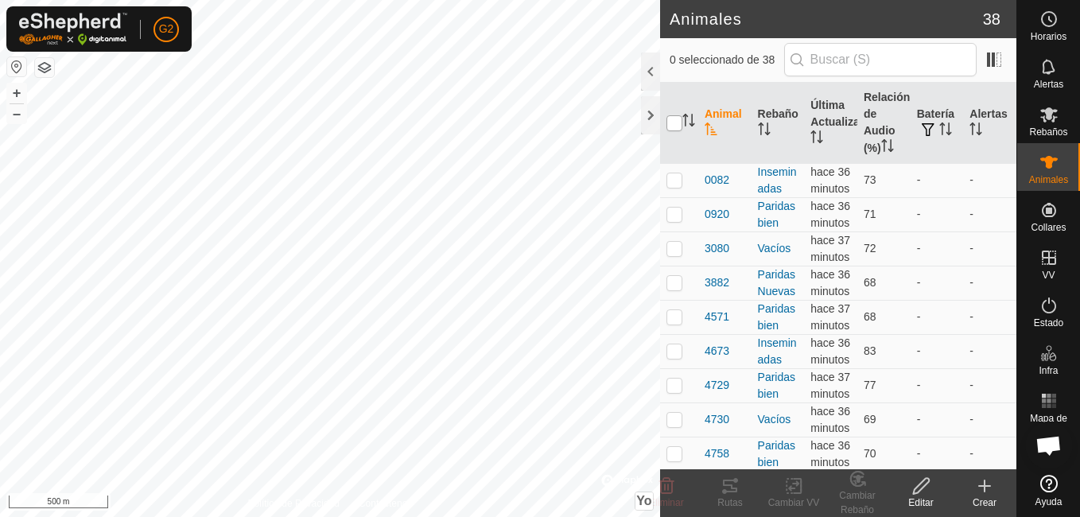
checkbox input "true"
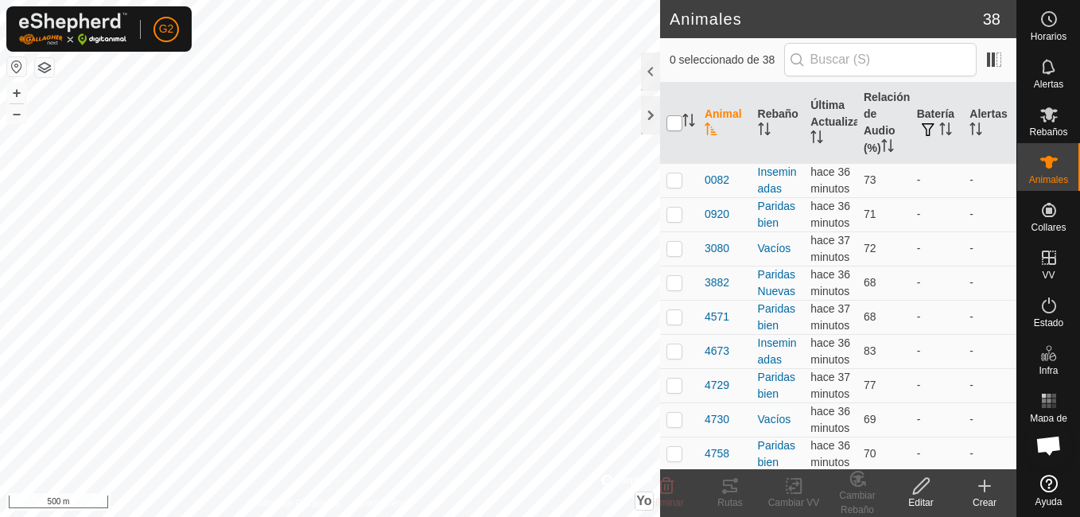
checkbox input "true"
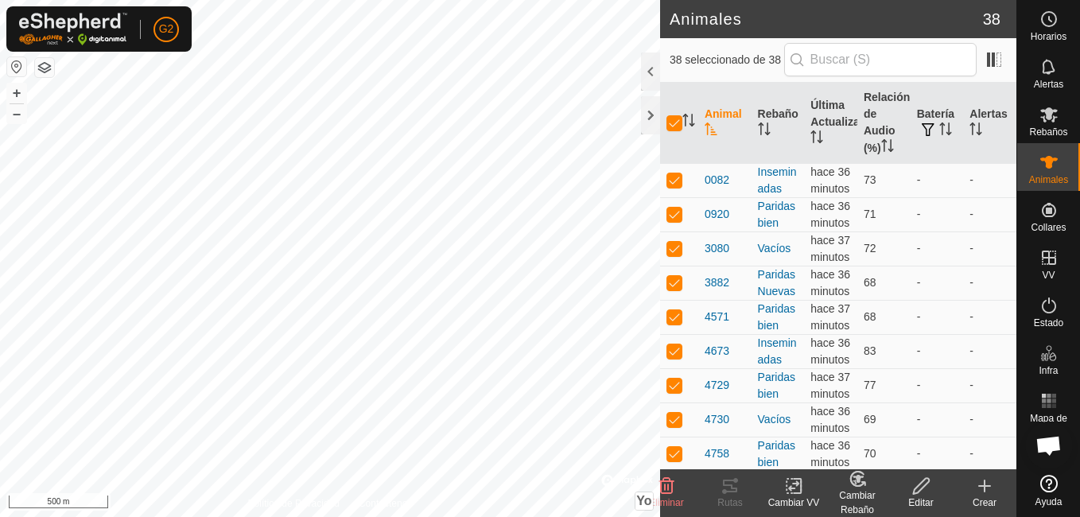
click at [789, 486] on icon at bounding box center [794, 485] width 20 height 19
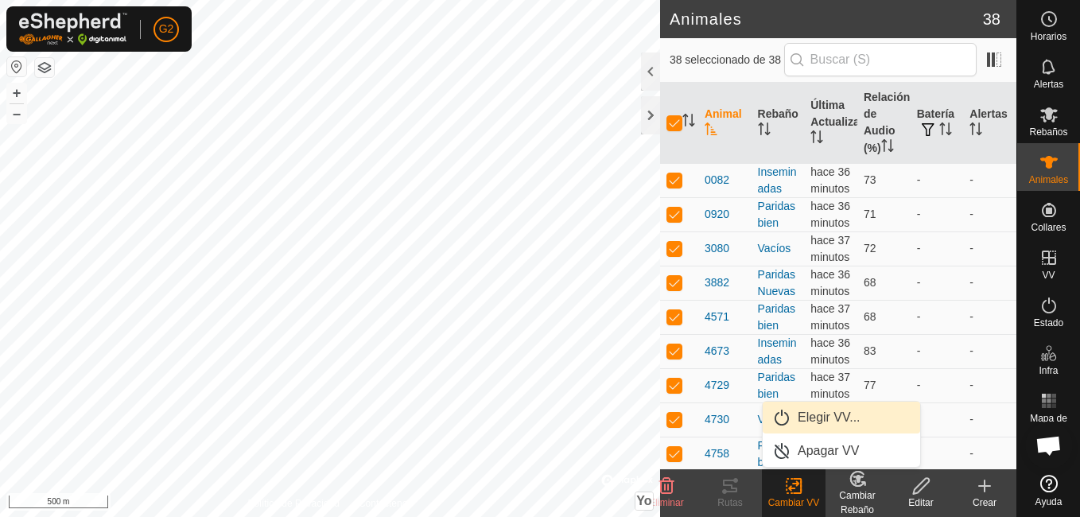
click at [831, 416] on link "Elegir VV..." at bounding box center [841, 418] width 157 height 32
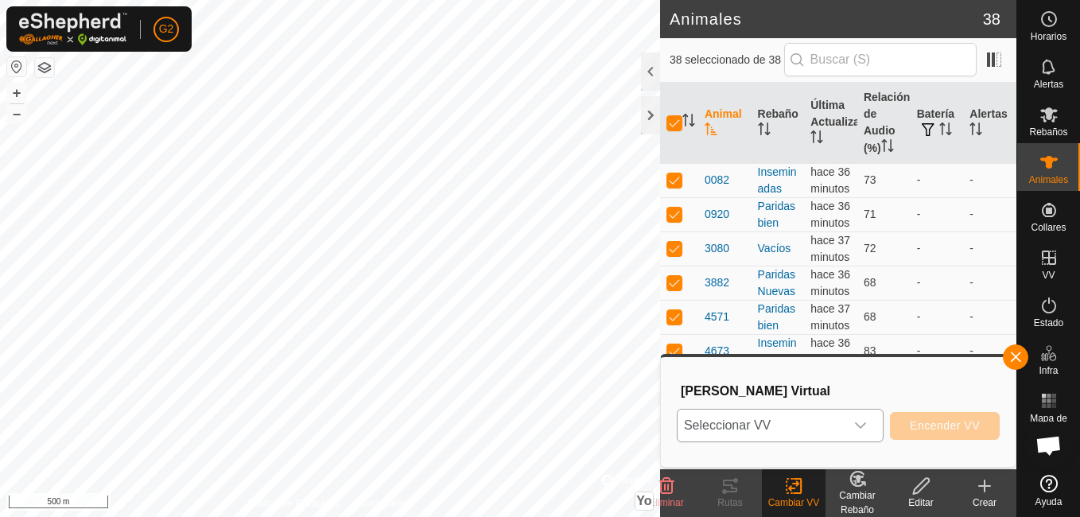
click at [876, 425] on div "Disparador desplegable" at bounding box center [860, 425] width 32 height 32
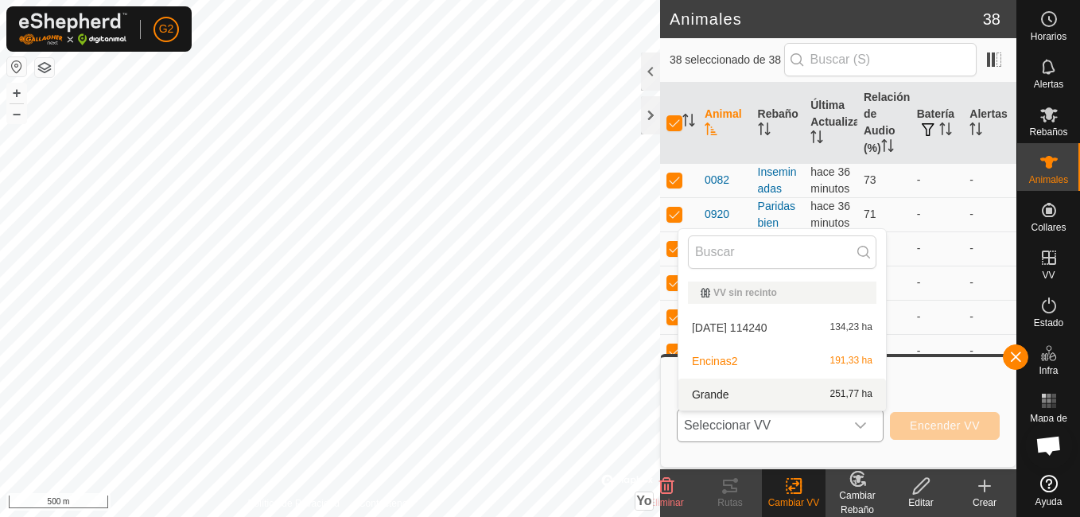
click at [786, 395] on li "Grande 251,77 ha" at bounding box center [782, 394] width 208 height 32
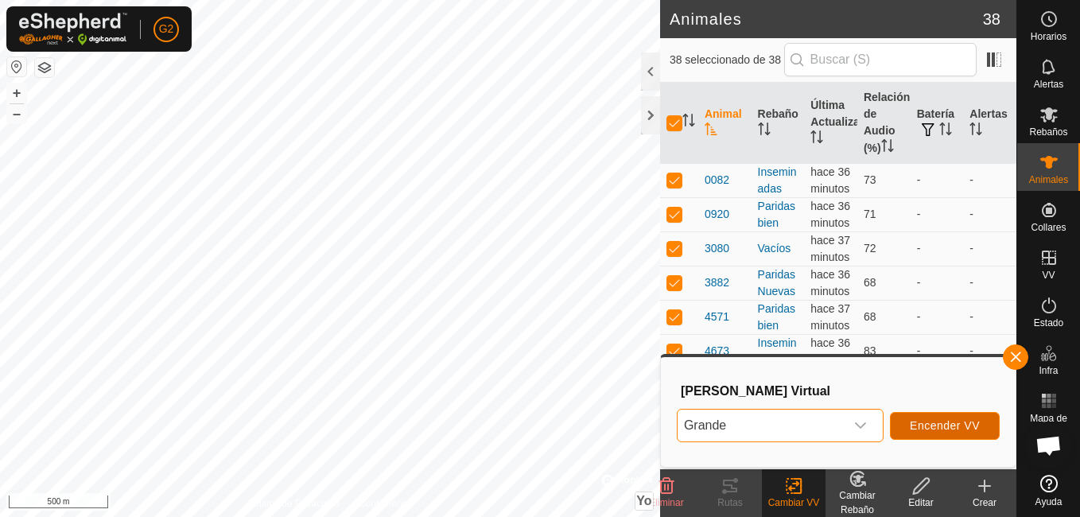
click at [948, 426] on span "Encender VV" at bounding box center [945, 425] width 70 height 13
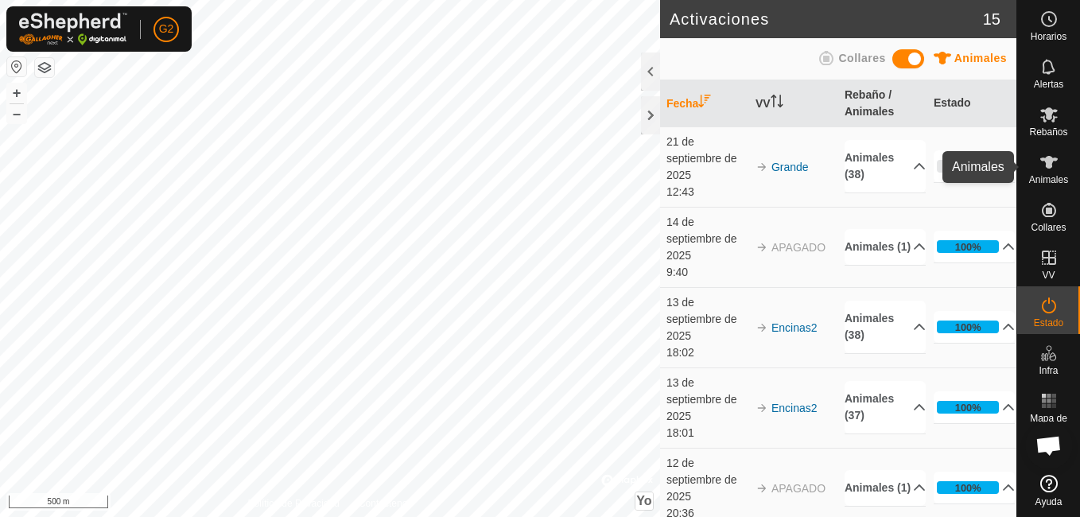
click at [1044, 177] on span "Animales" at bounding box center [1048, 180] width 39 height 10
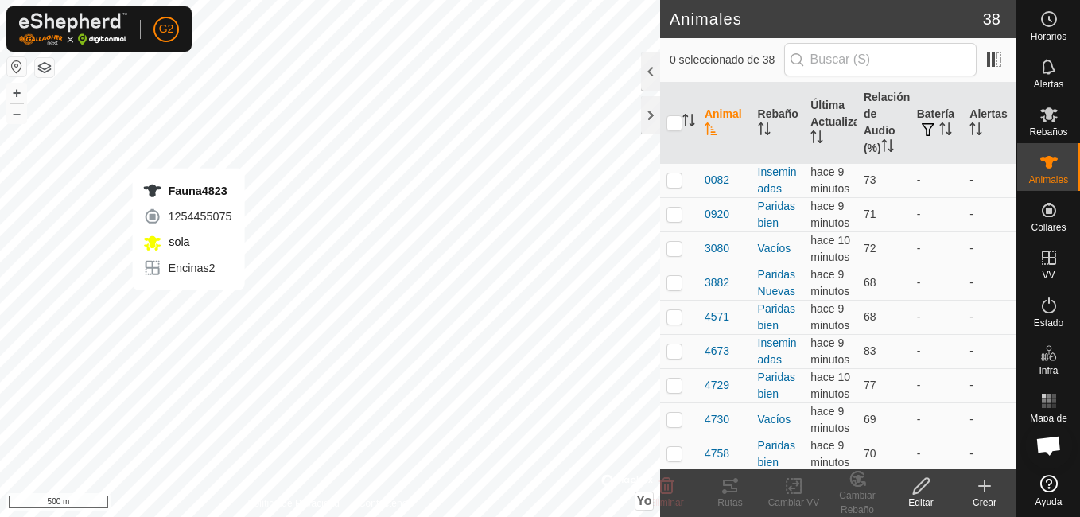
checkbox input "true"
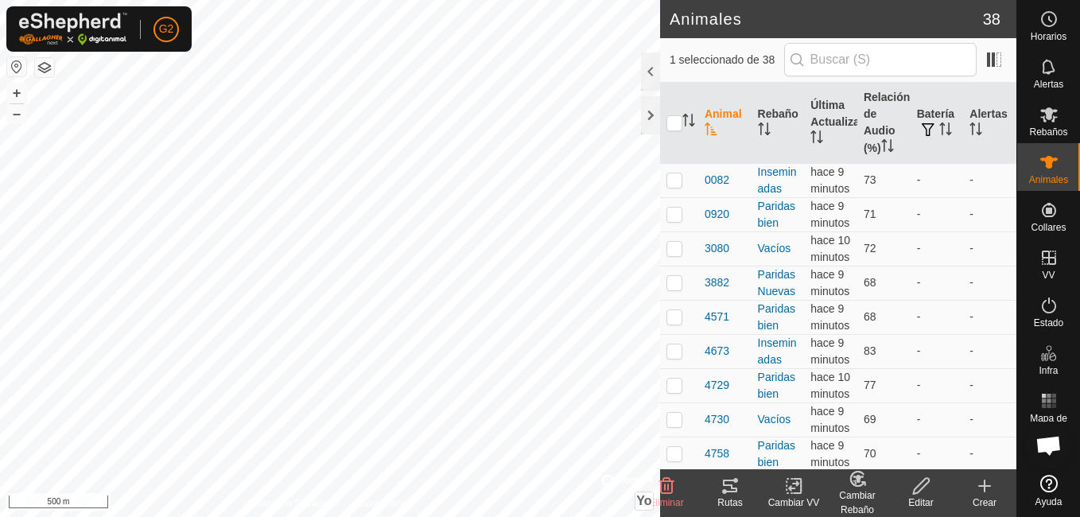
click at [731, 475] on div "Rutas" at bounding box center [730, 493] width 64 height 48
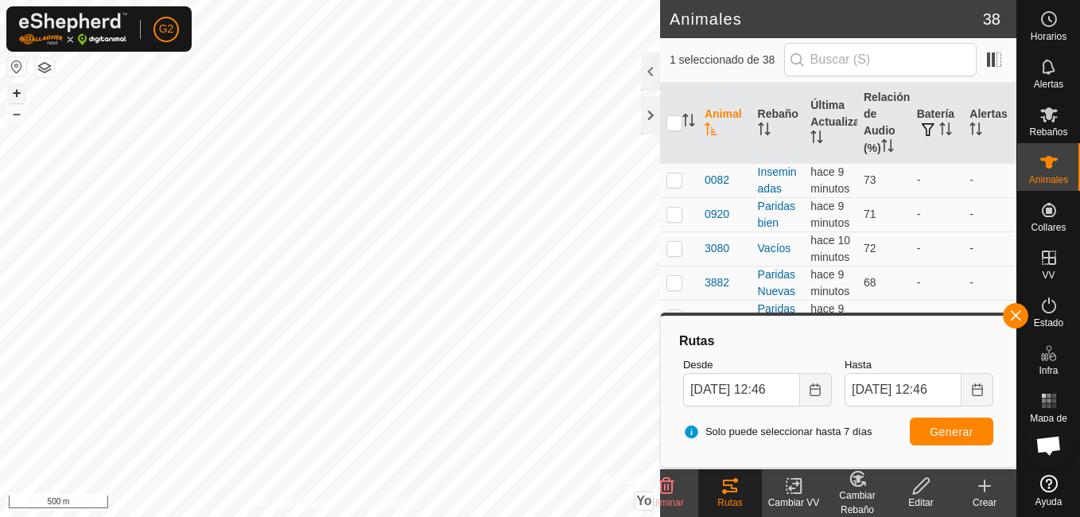
click at [15, 93] on button "+" at bounding box center [16, 92] width 19 height 19
click at [652, 116] on div at bounding box center [650, 115] width 19 height 38
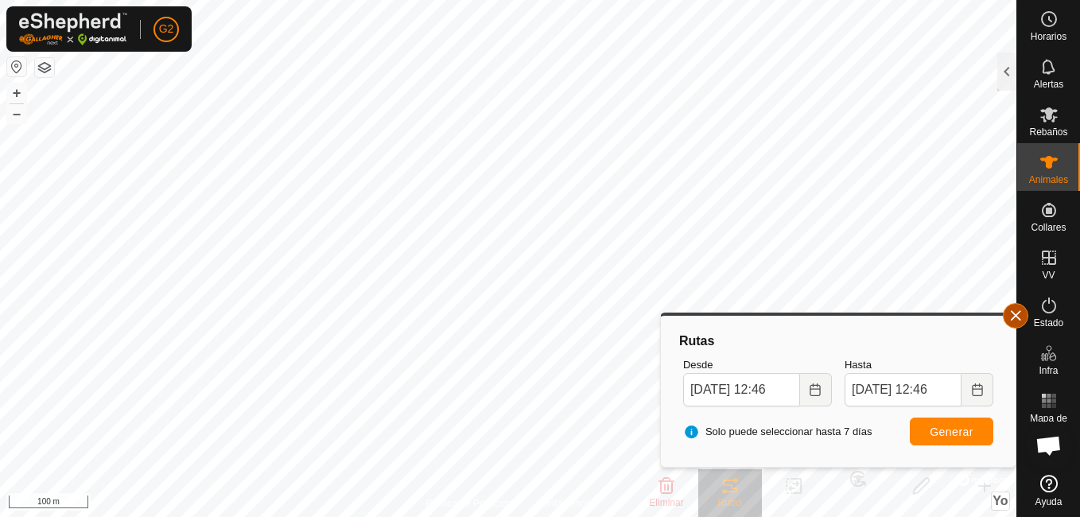
click at [1017, 315] on button "button" at bounding box center [1015, 315] width 25 height 25
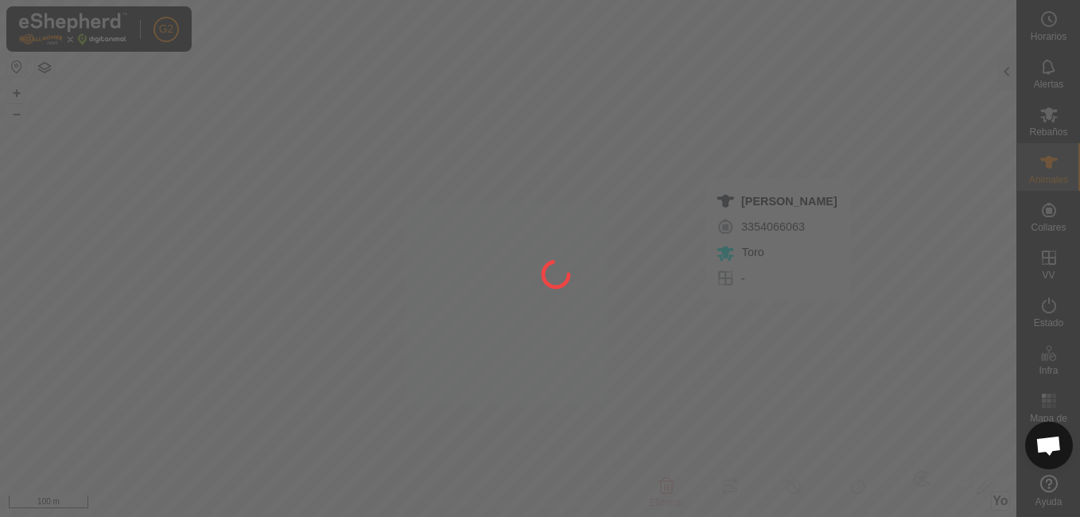
type input "[PERSON_NAME]"
type input "-"
type input "Limusin"
type input "-"
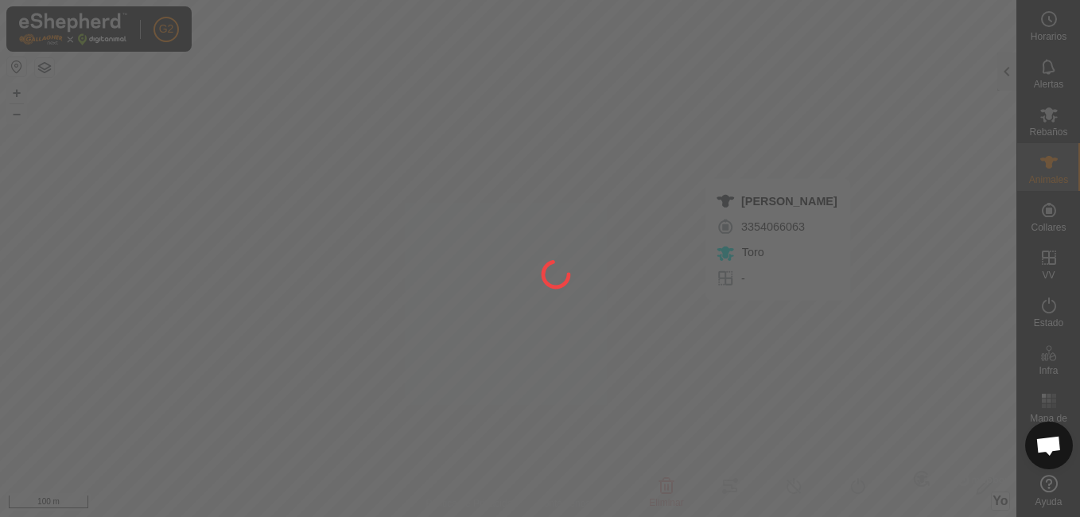
type input "0 kg"
type input "-"
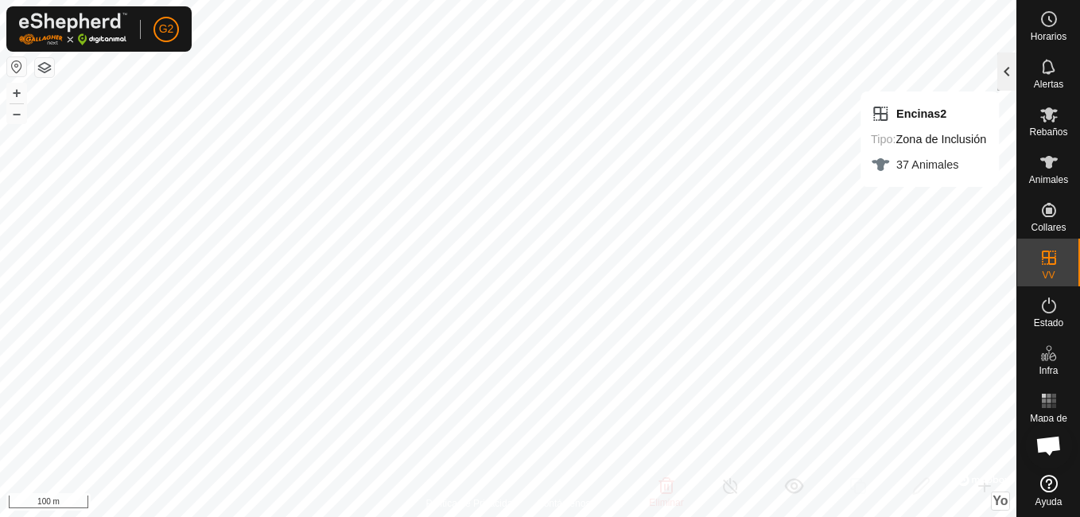
click at [1013, 74] on div at bounding box center [1006, 71] width 19 height 38
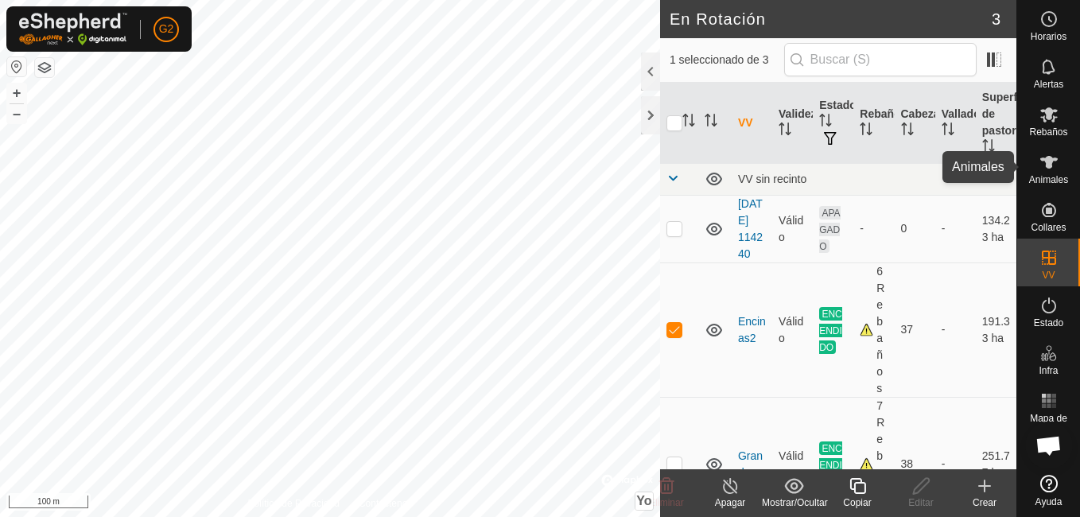
click at [1039, 166] on icon at bounding box center [1048, 162] width 19 height 19
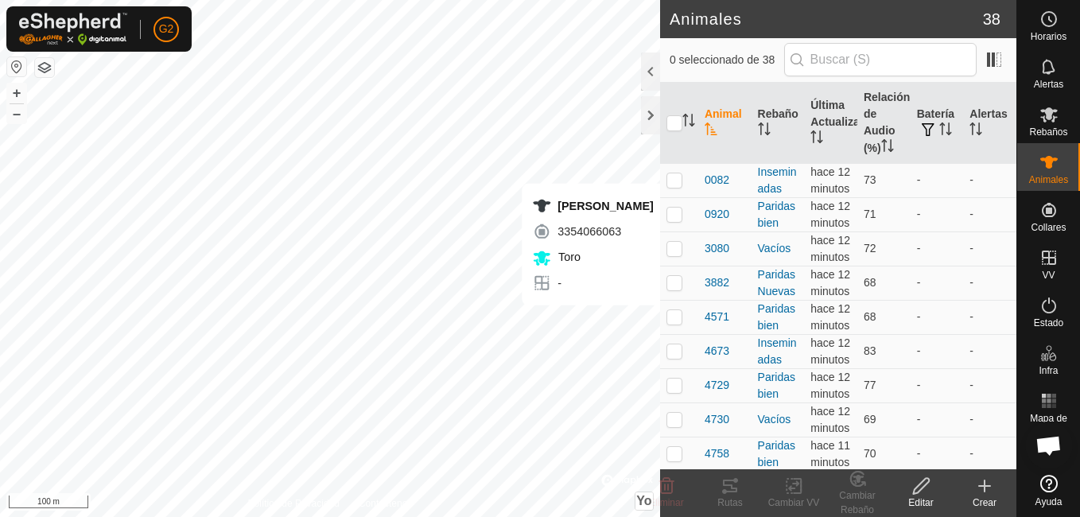
checkbox input "true"
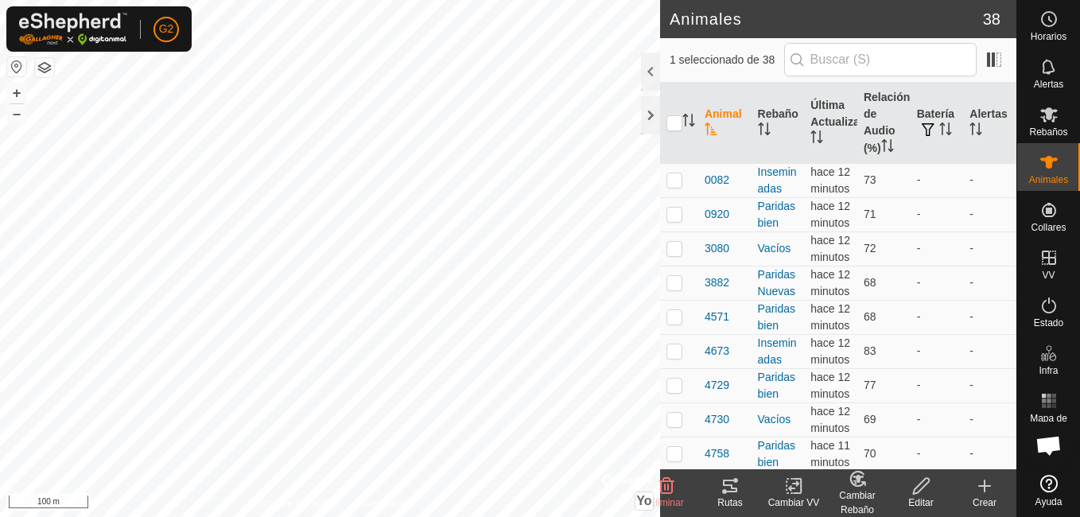
click at [731, 492] on icon at bounding box center [730, 485] width 14 height 13
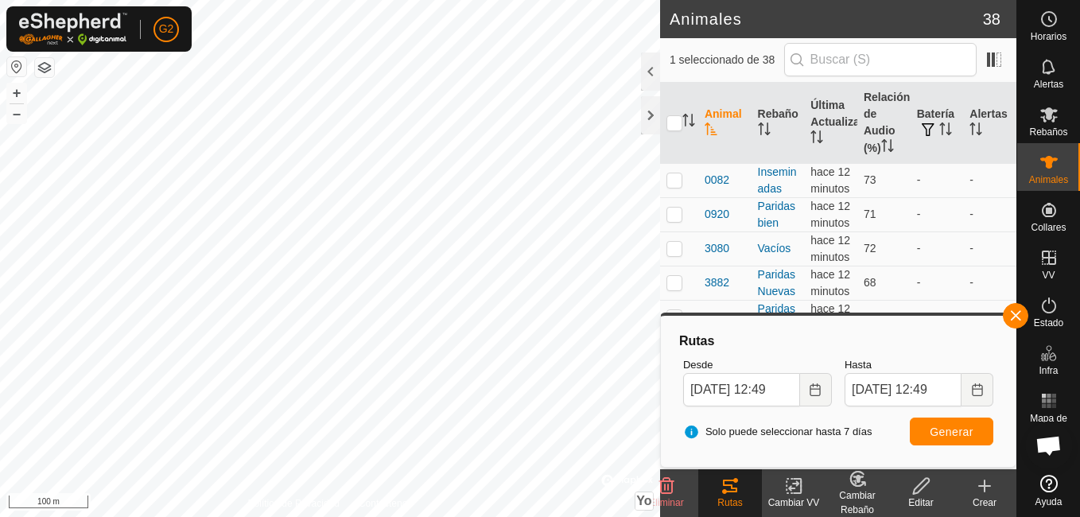
click at [274, 516] on html "G2 Horarios Alertas Rebaños Animales Collares VV Estado Infra Mapa de Calor Ayu…" at bounding box center [540, 258] width 1080 height 517
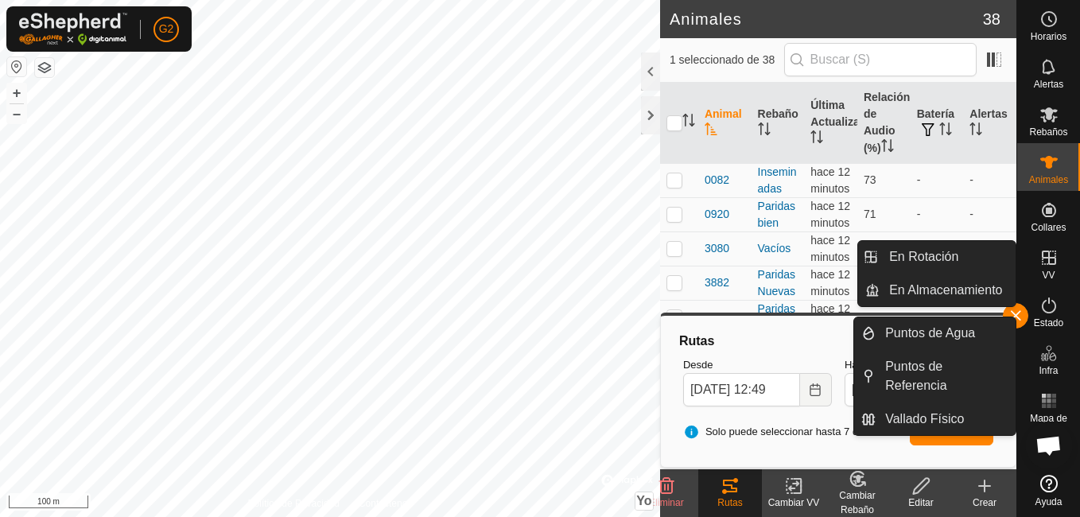
drag, startPoint x: 1050, startPoint y: 280, endPoint x: 1045, endPoint y: 268, distance: 13.2
click at [1045, 268] on es-virtualpaddocks-svg-icon at bounding box center [1048, 257] width 29 height 25
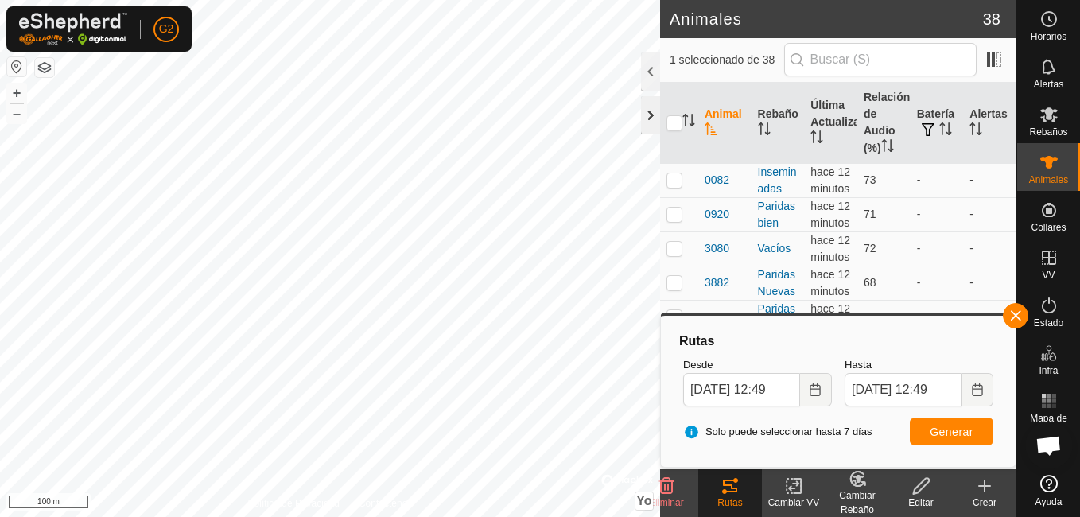
click at [646, 118] on div at bounding box center [650, 115] width 19 height 38
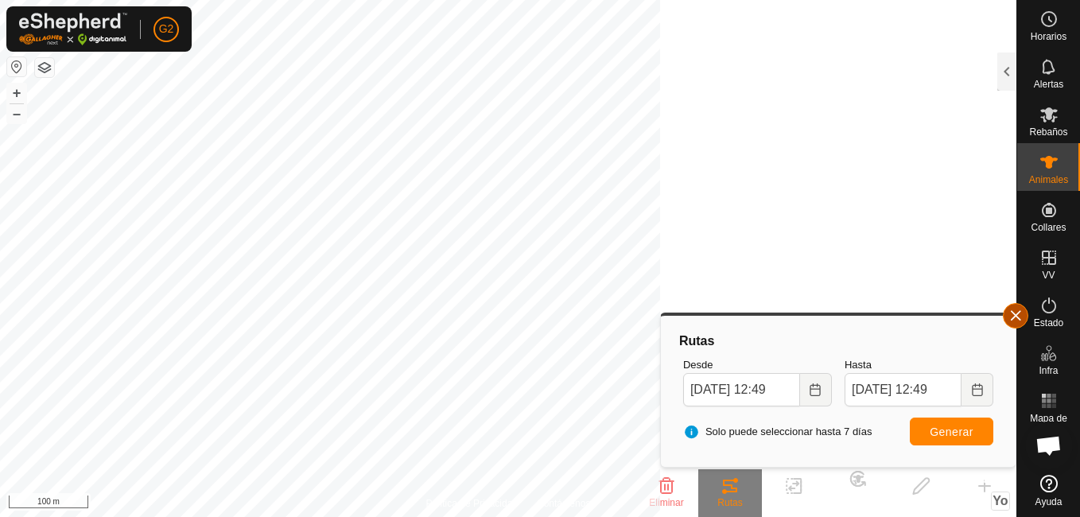
click at [1019, 320] on span "button" at bounding box center [1015, 315] width 13 height 13
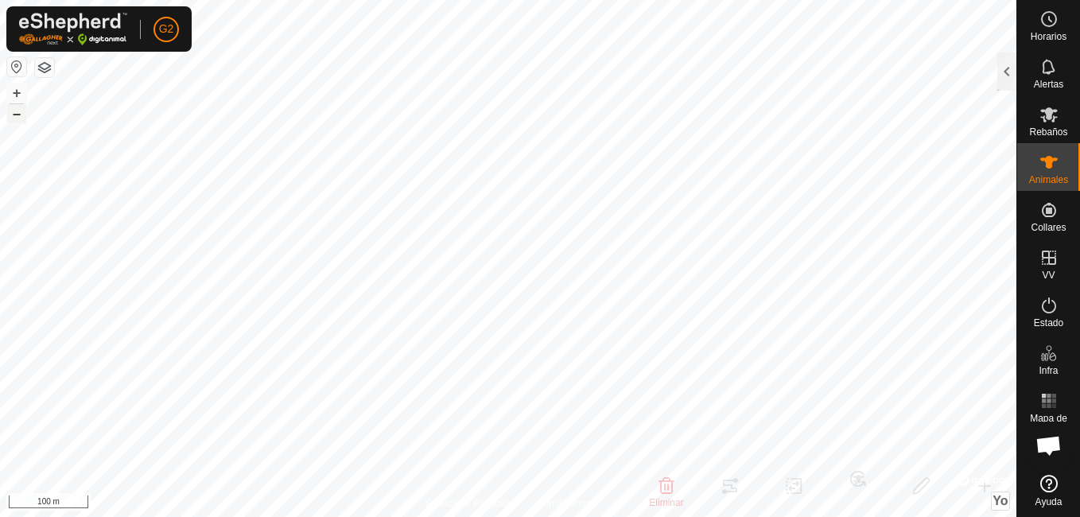
click at [14, 118] on button "–" at bounding box center [16, 113] width 19 height 19
click at [1015, 67] on div at bounding box center [1006, 71] width 19 height 38
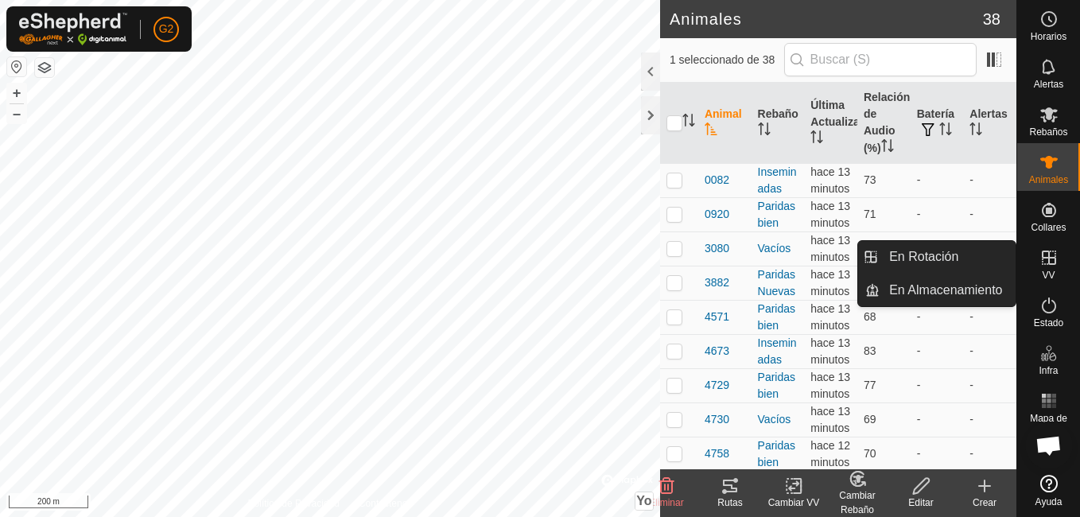
click at [1054, 262] on icon at bounding box center [1049, 257] width 14 height 14
